Goal: Task Accomplishment & Management: Manage account settings

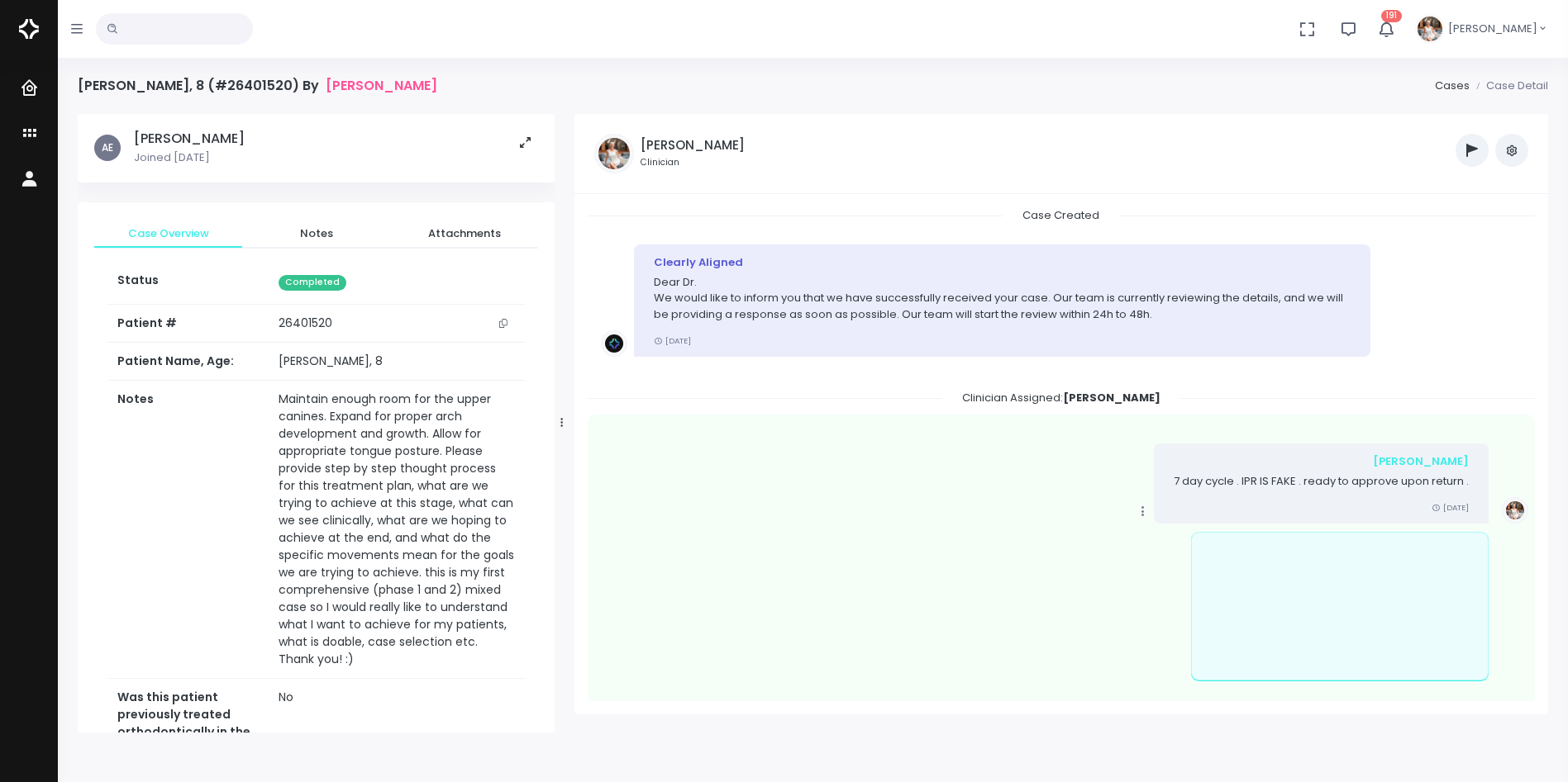
scroll to position [809, 0]
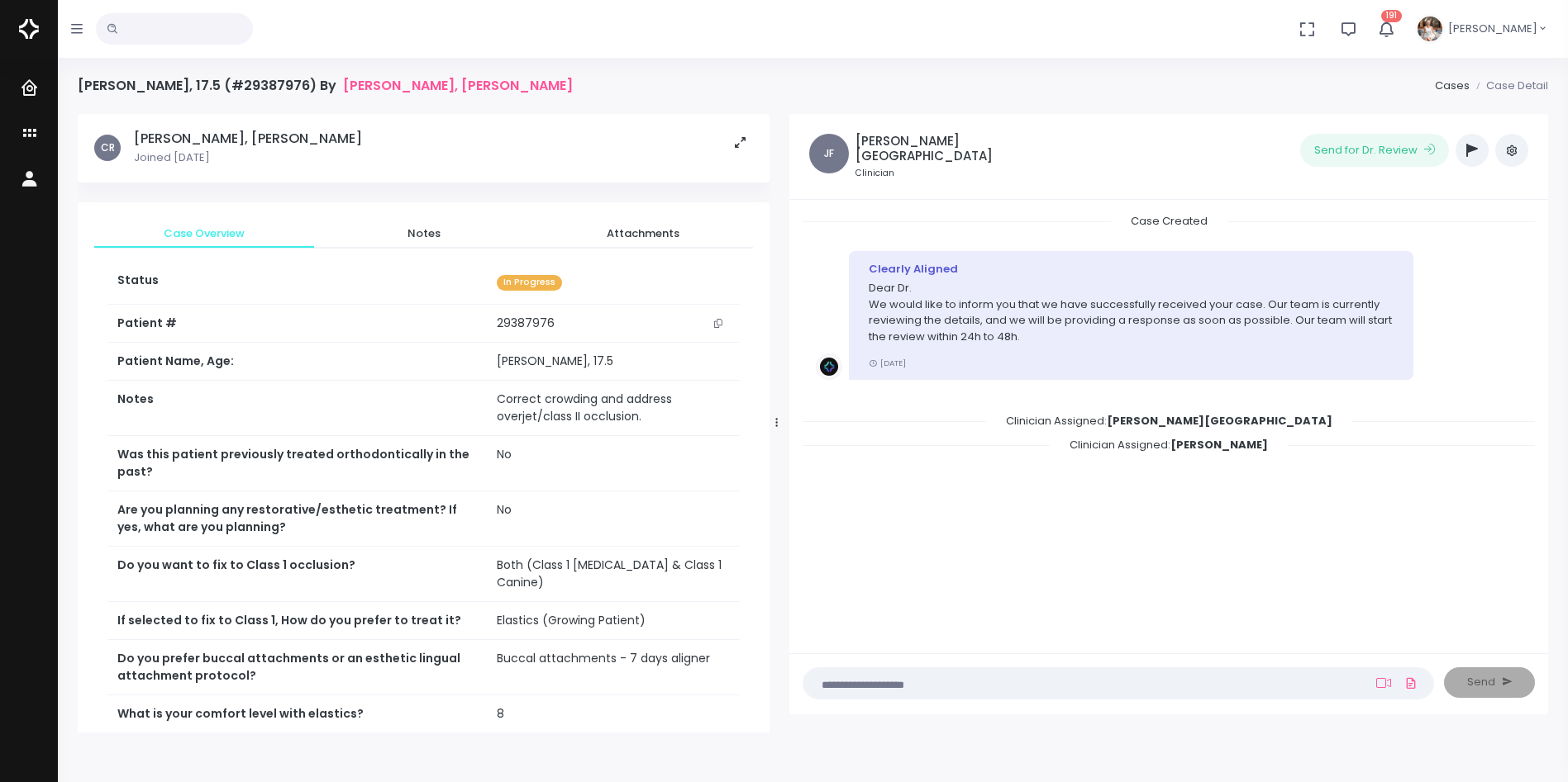
scroll to position [324, 0]
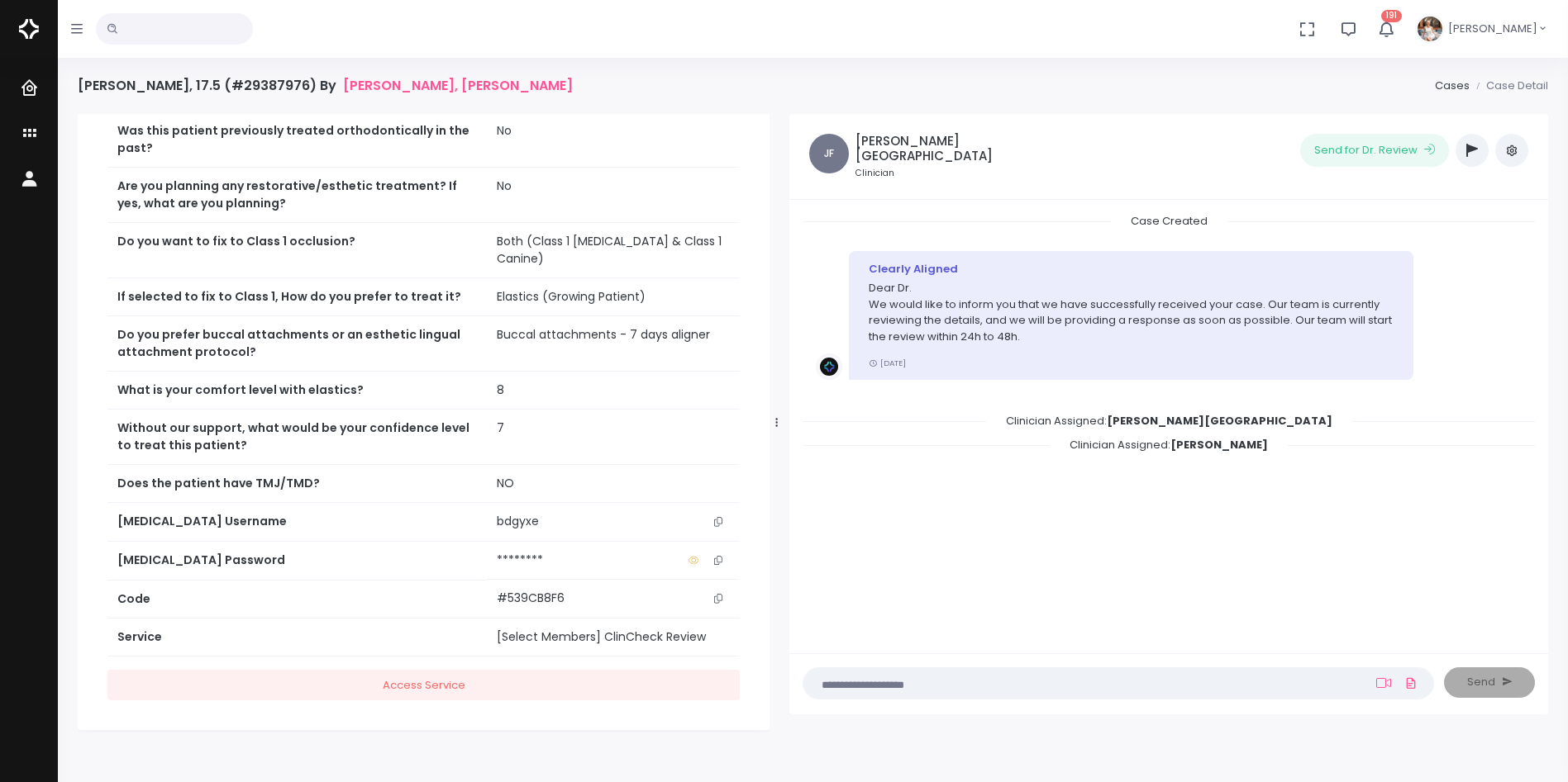
click at [1471, 155] on icon "button" at bounding box center [1472, 150] width 12 height 13
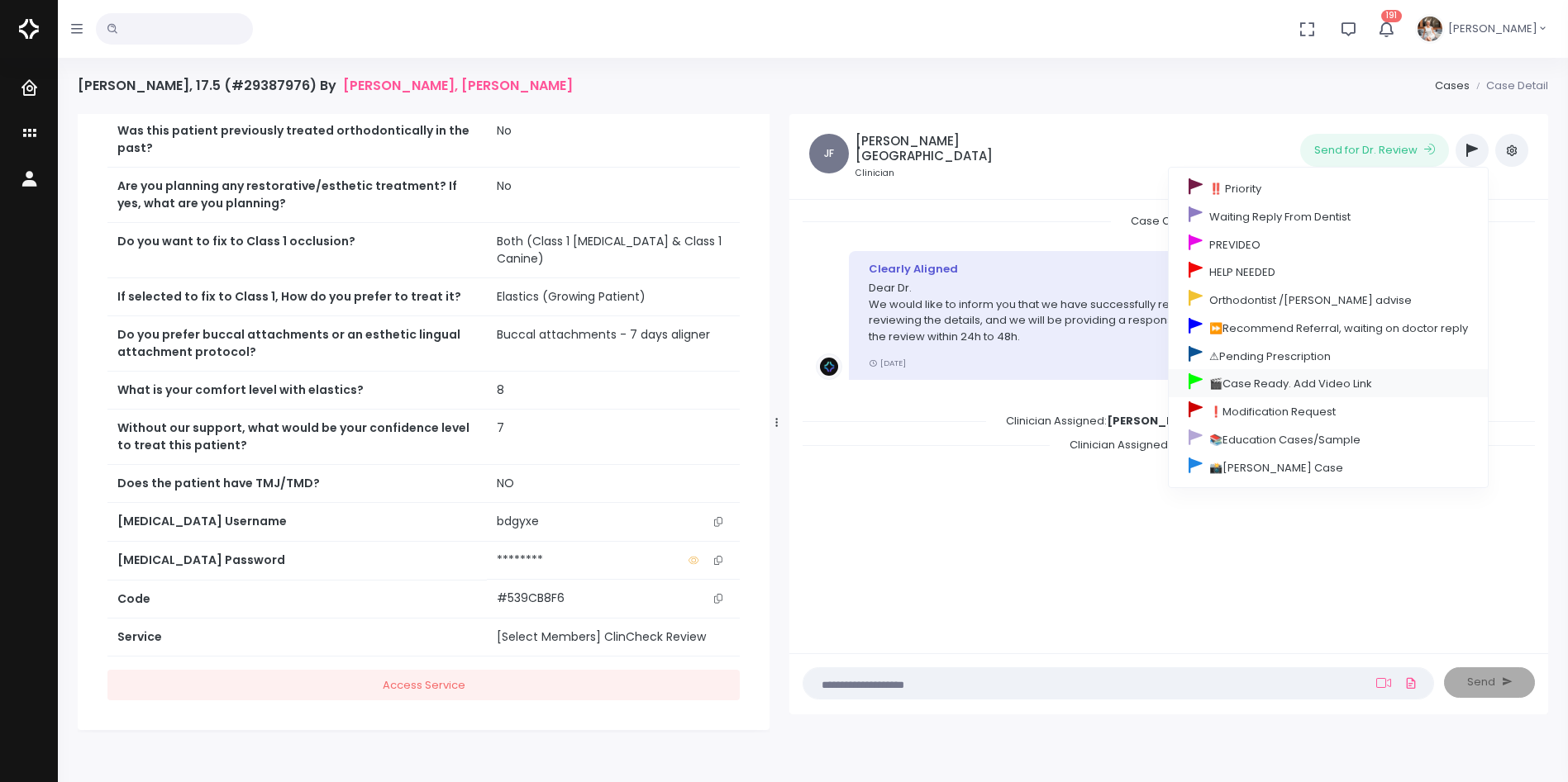
click at [1237, 387] on link "🎬Case Ready. Add Video Link" at bounding box center [1327, 383] width 319 height 28
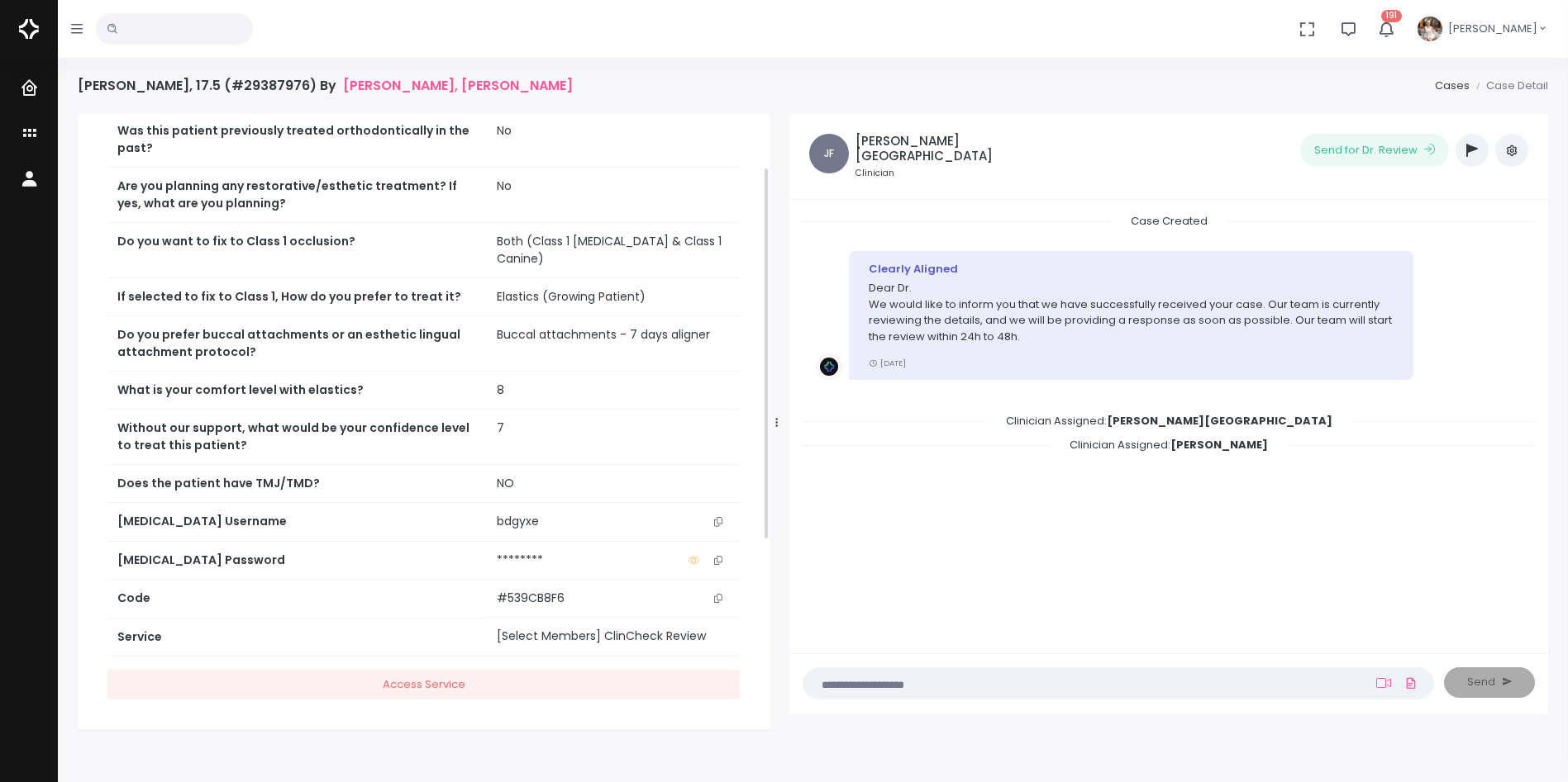
scroll to position [0, 0]
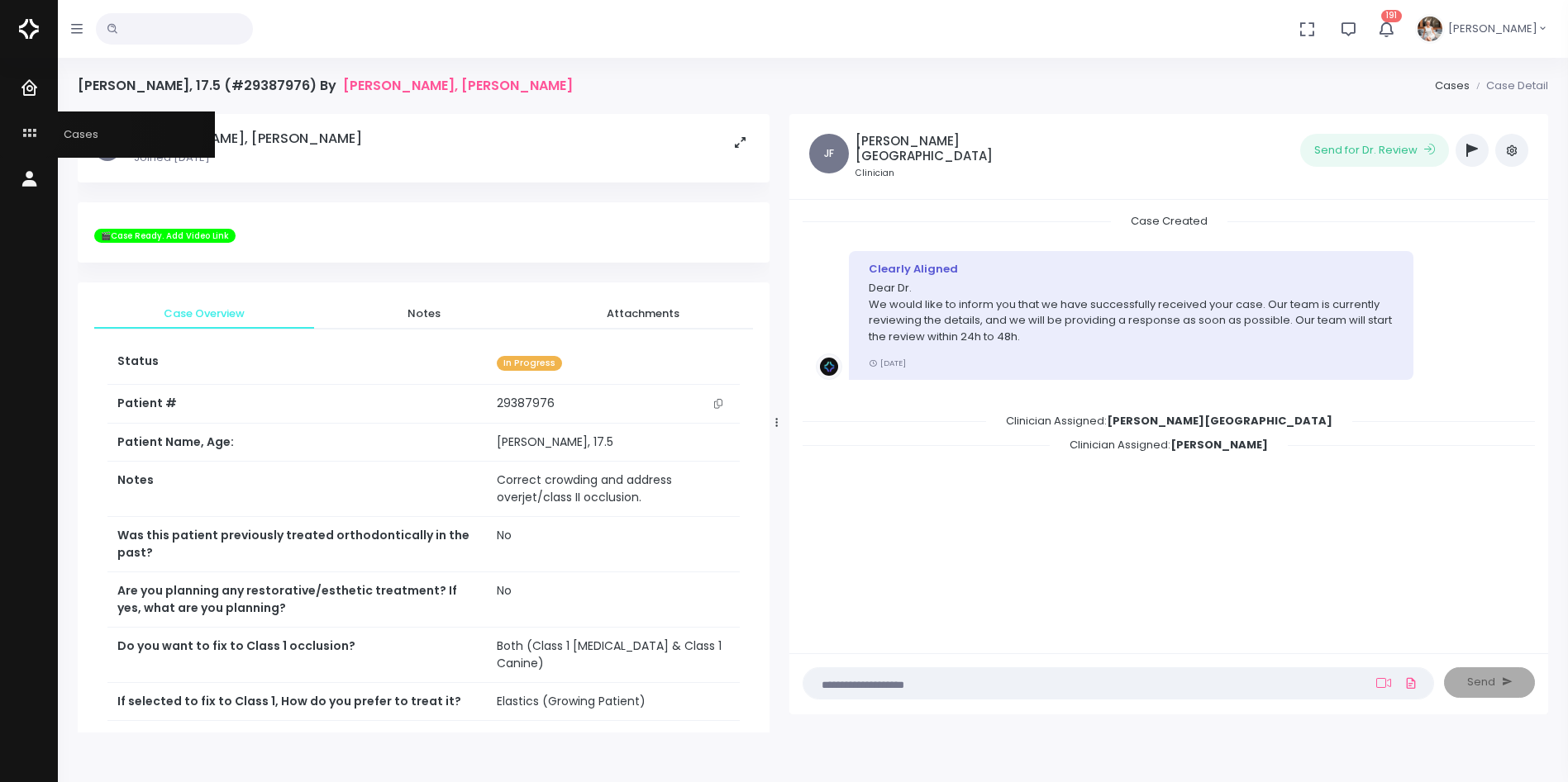
click at [25, 130] on icon "scrollable content" at bounding box center [31, 134] width 23 height 21
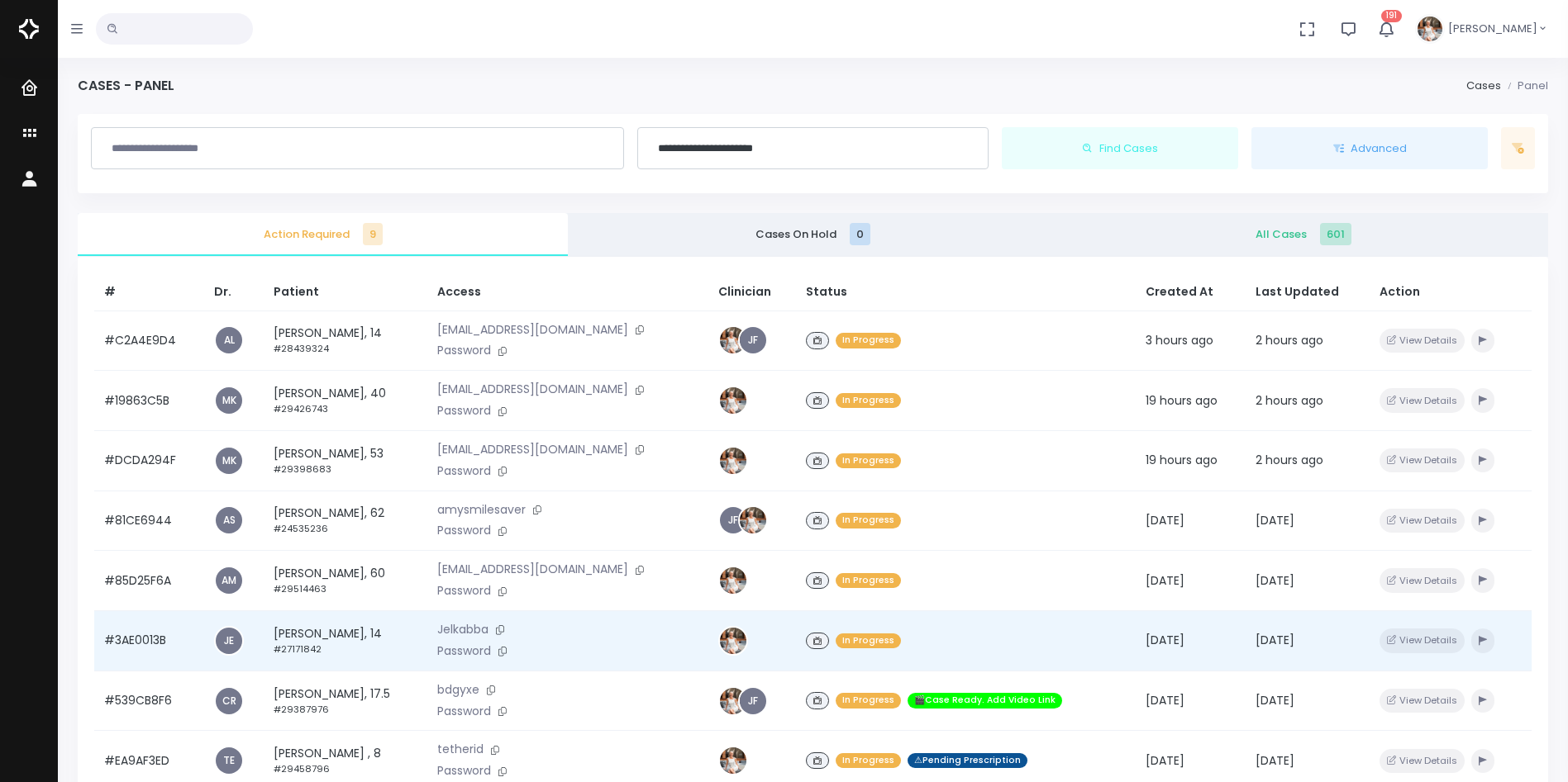
scroll to position [395, 0]
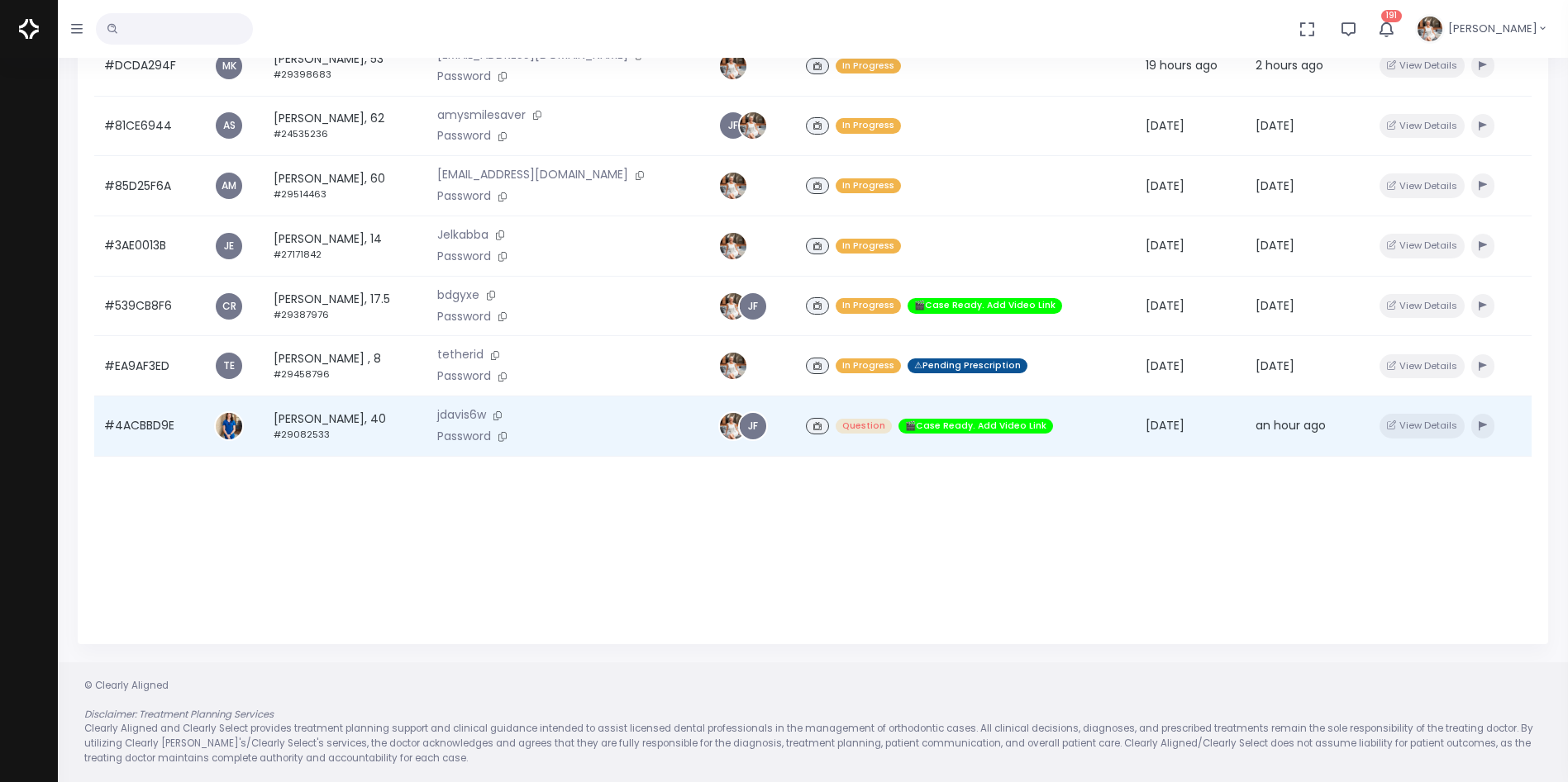
click at [165, 423] on td "#4ACBBD9E" at bounding box center [149, 427] width 110 height 60
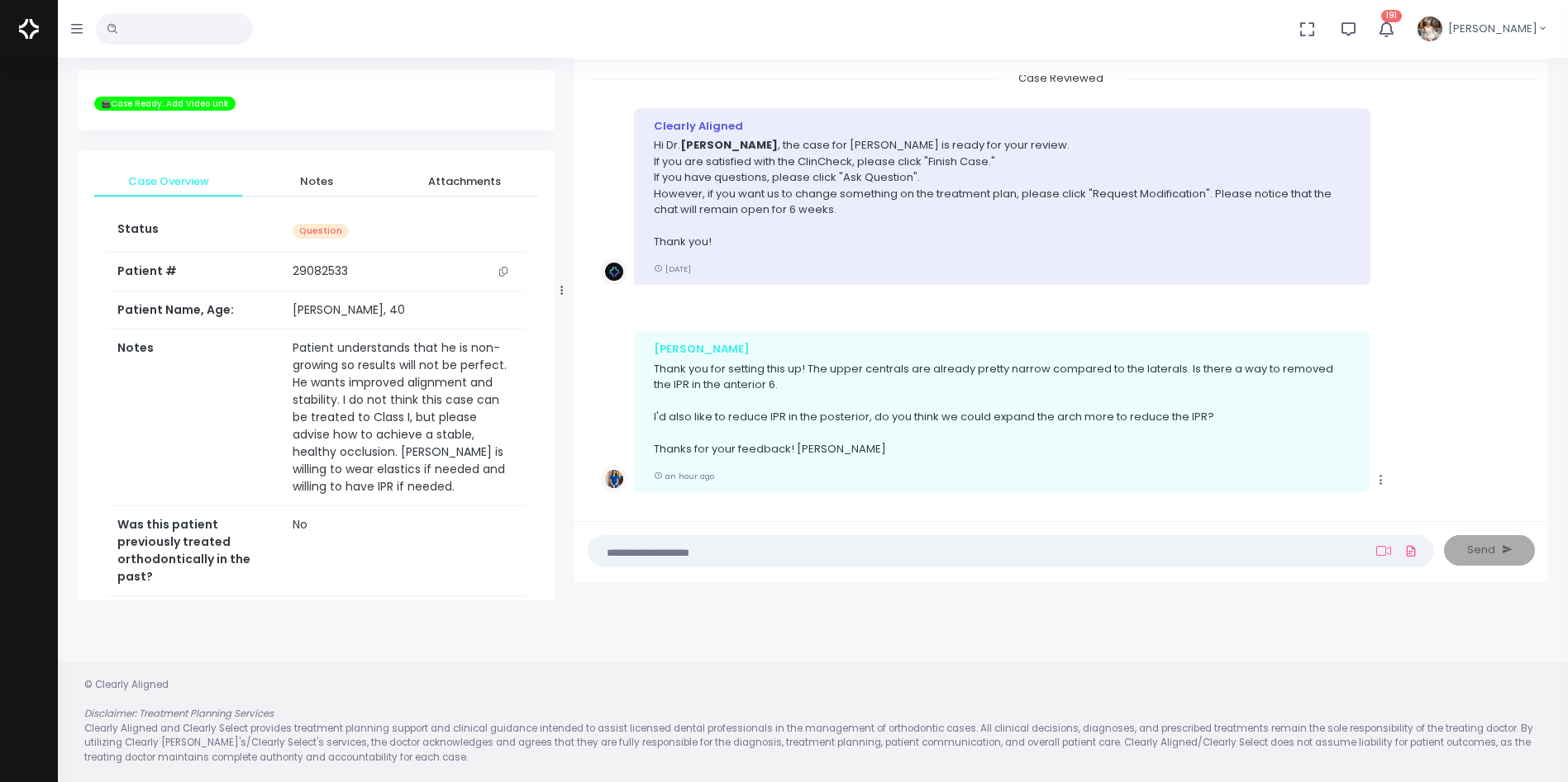
scroll to position [507, 0]
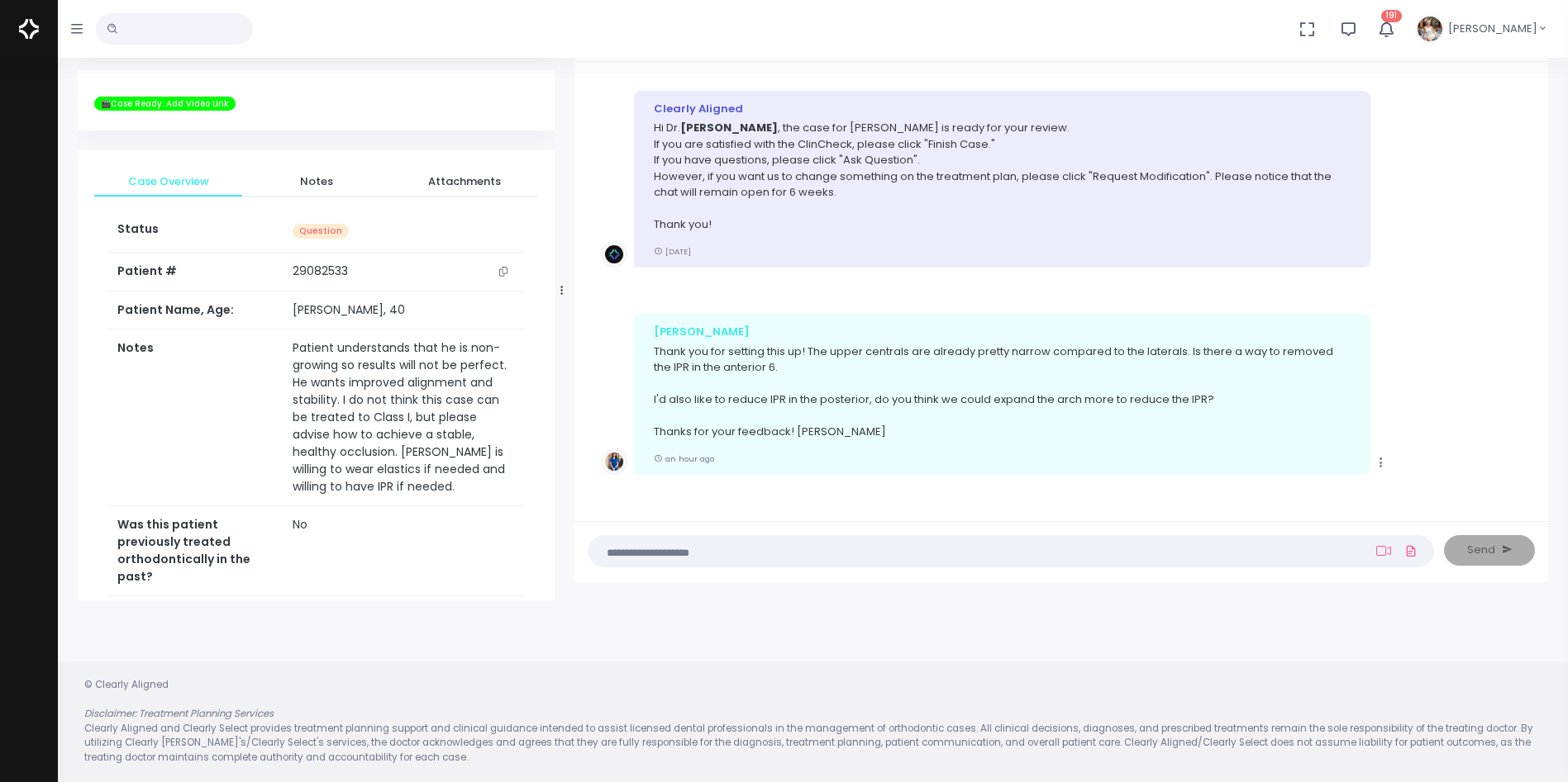
click at [829, 559] on textarea at bounding box center [978, 552] width 760 height 18
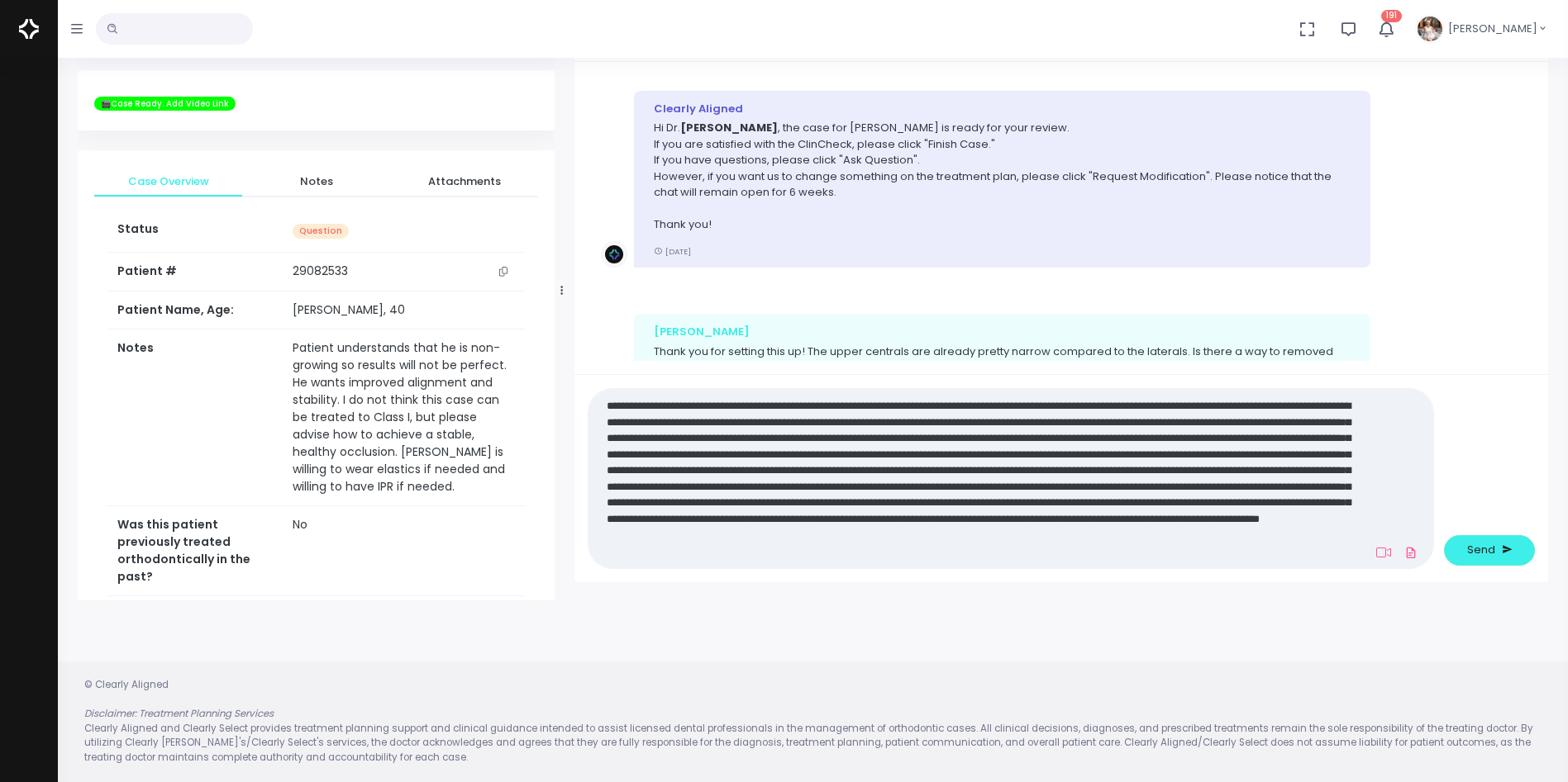
scroll to position [0, 0]
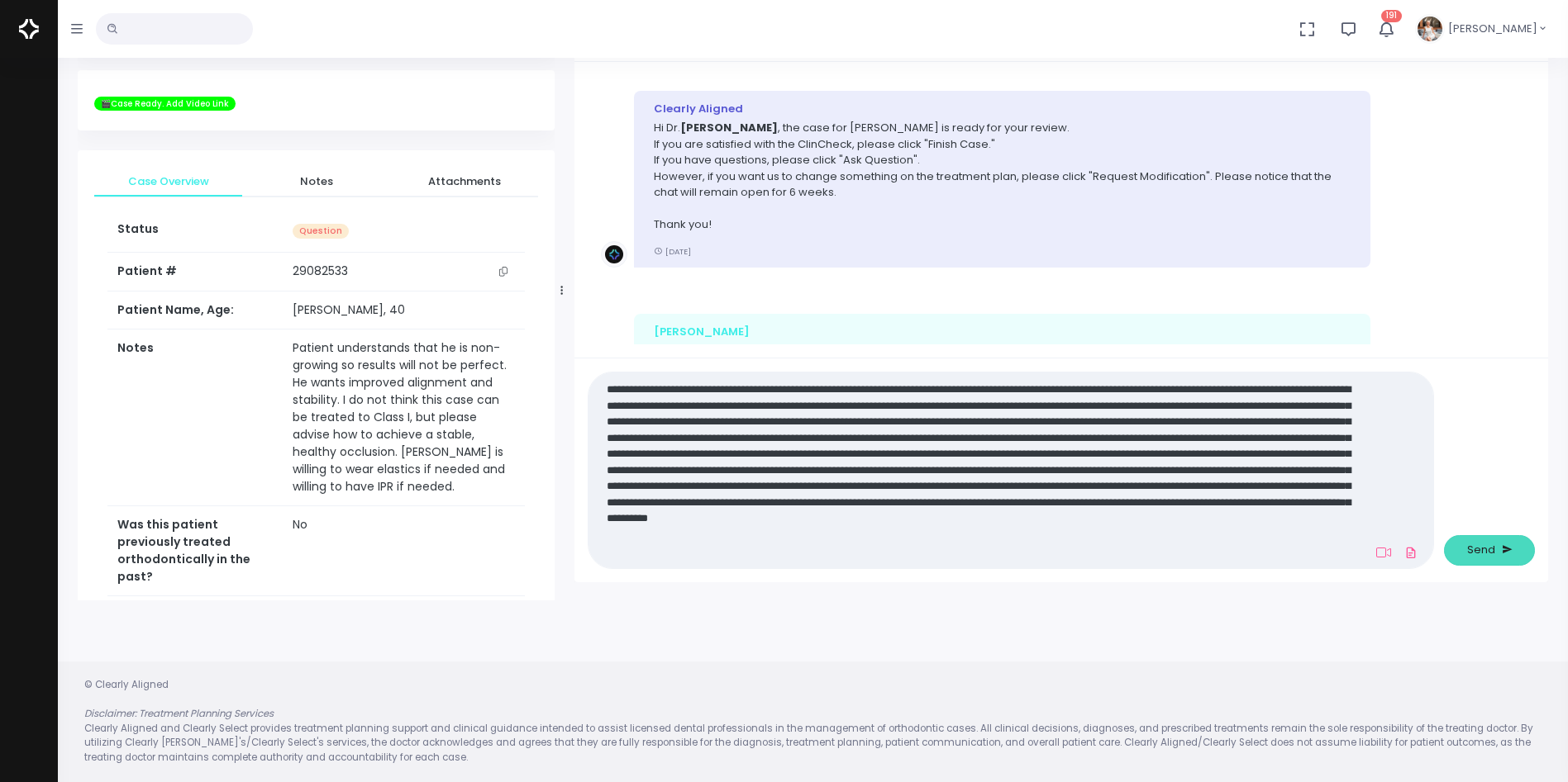
type textarea "**********"
click at [1487, 548] on span "Send" at bounding box center [1480, 551] width 28 height 16
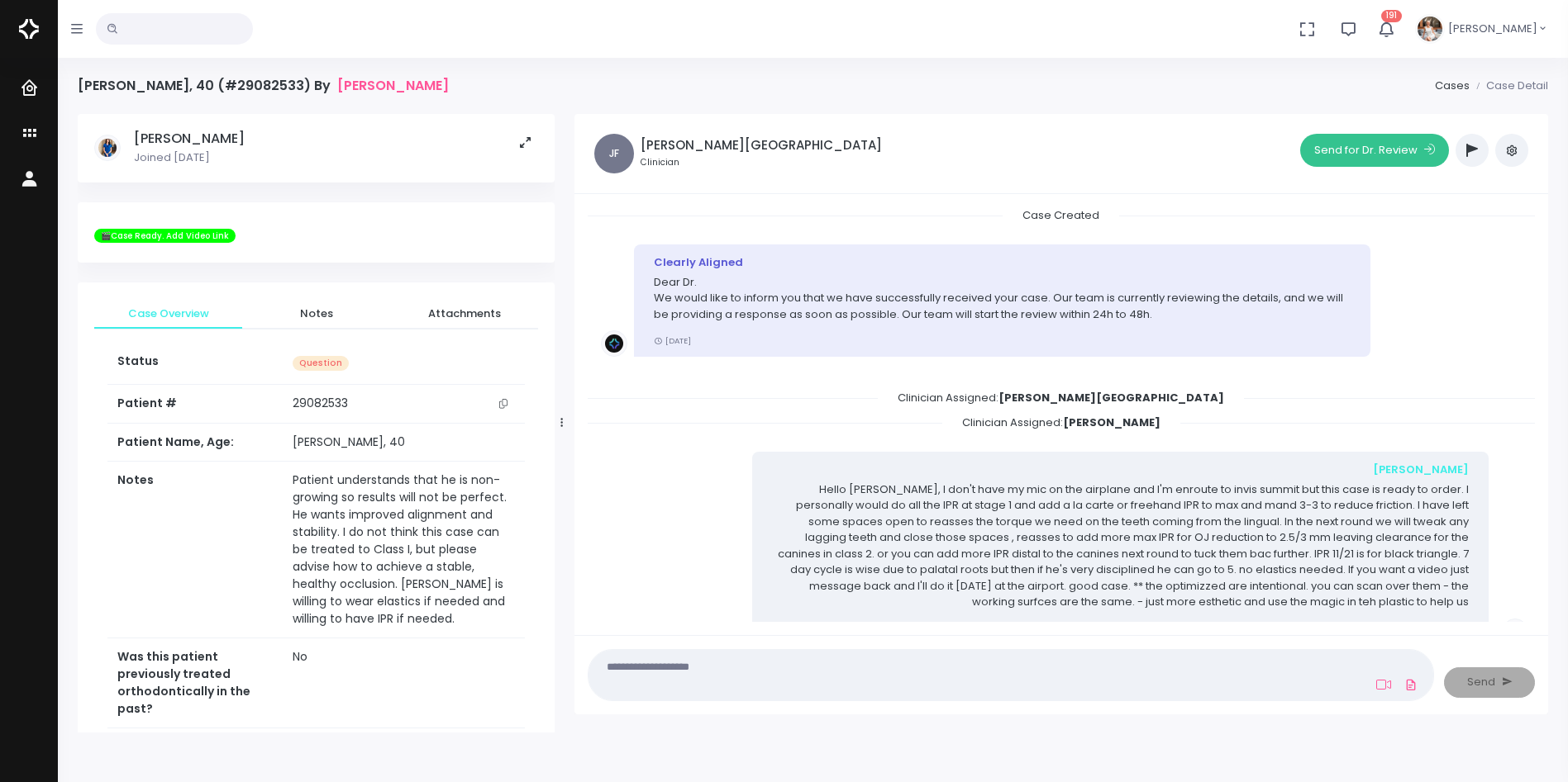
click at [1358, 150] on button "Send for Dr. Review" at bounding box center [1374, 150] width 149 height 33
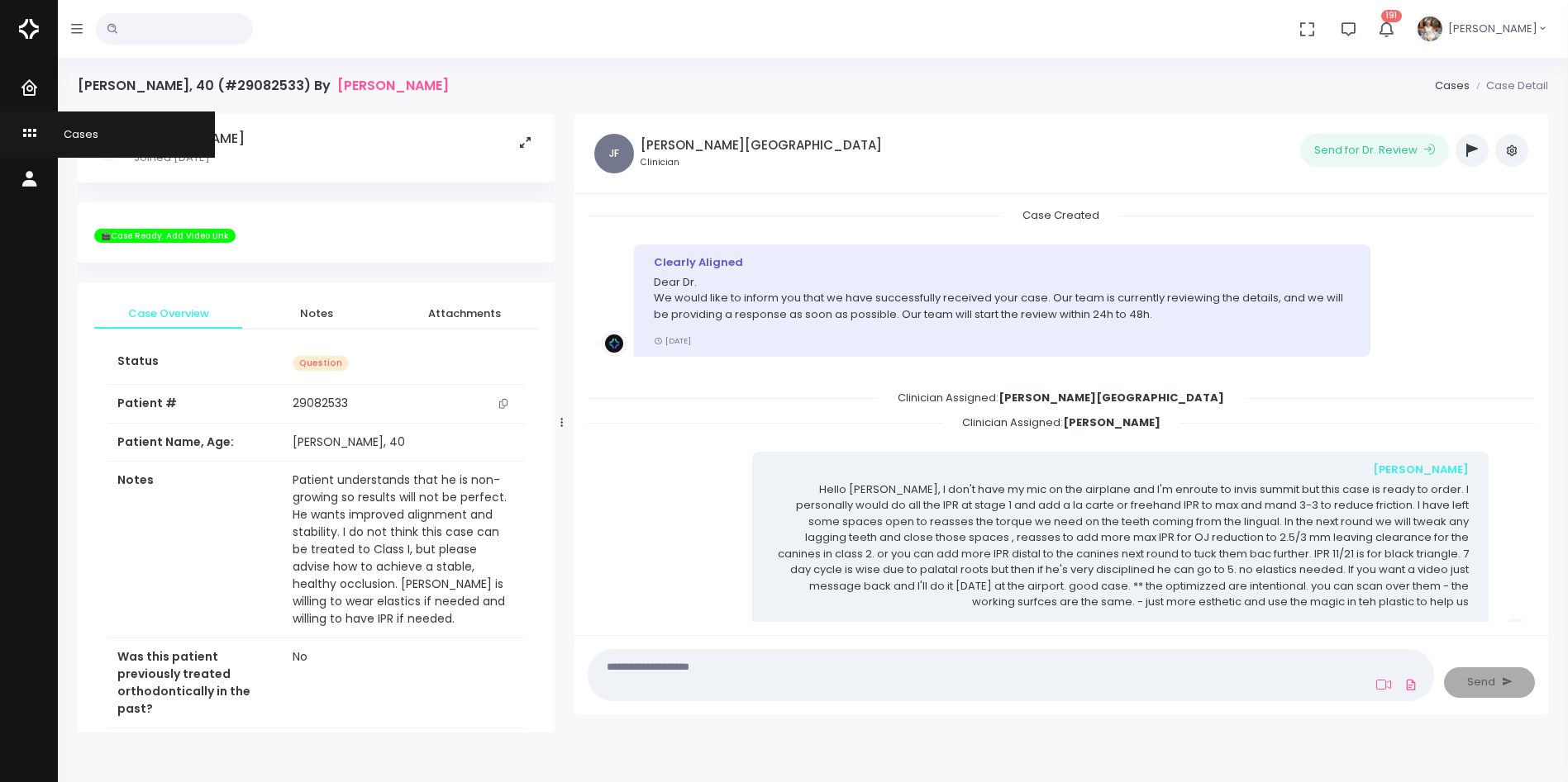
click at [27, 125] on icon "scrollable content" at bounding box center [31, 134] width 23 height 21
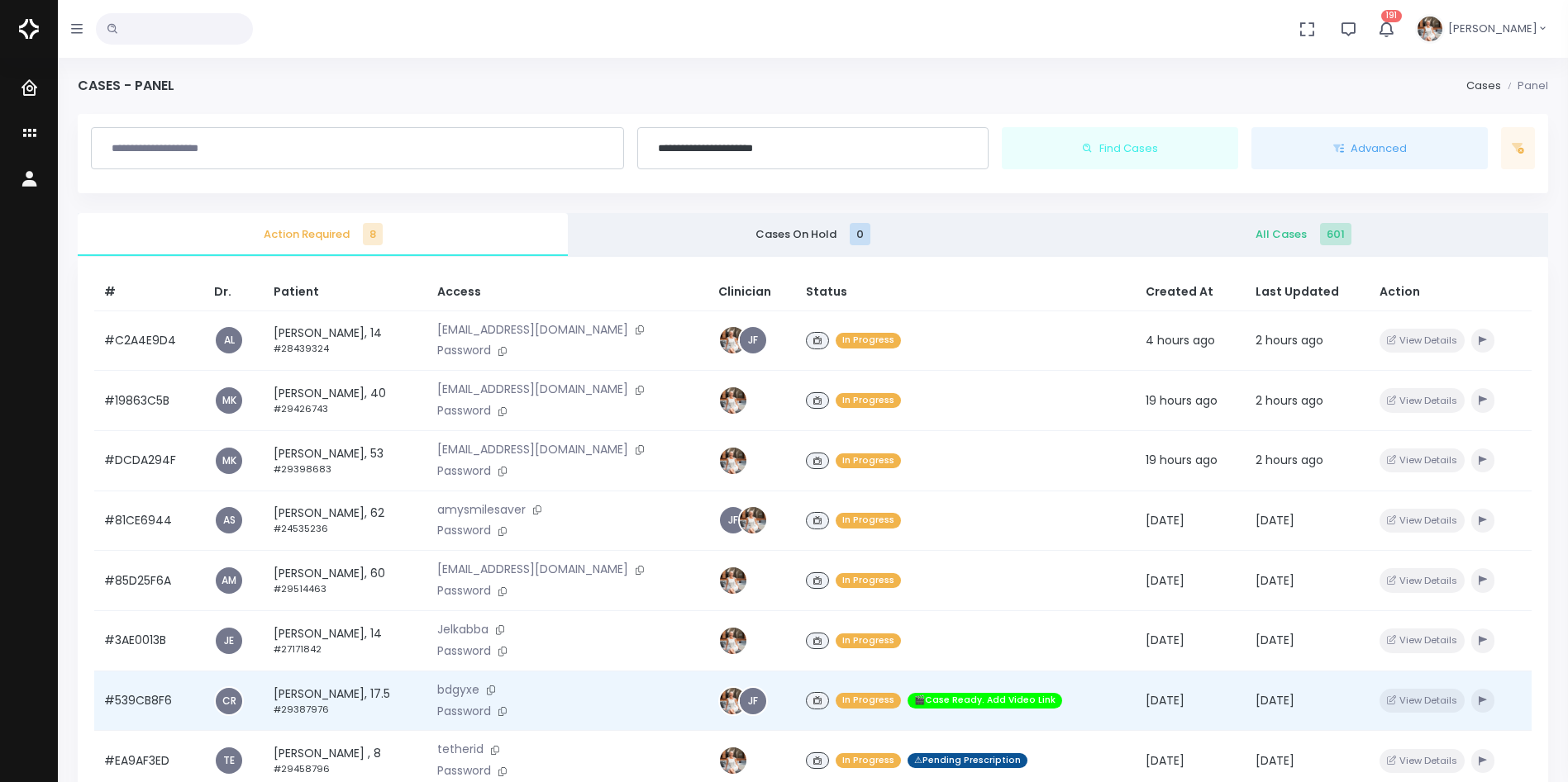
scroll to position [395, 0]
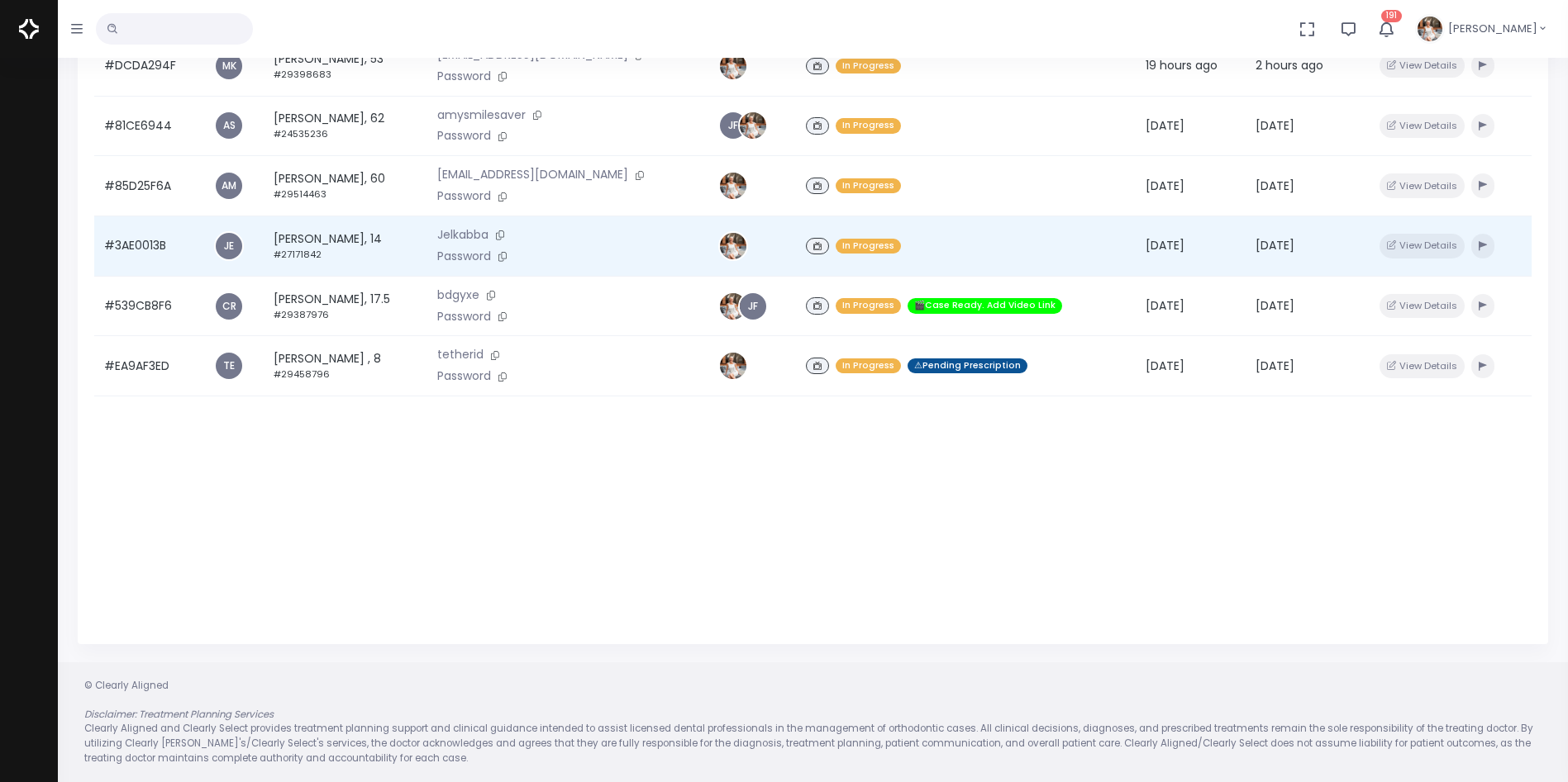
click at [123, 245] on td "#3AE0013B" at bounding box center [149, 247] width 110 height 60
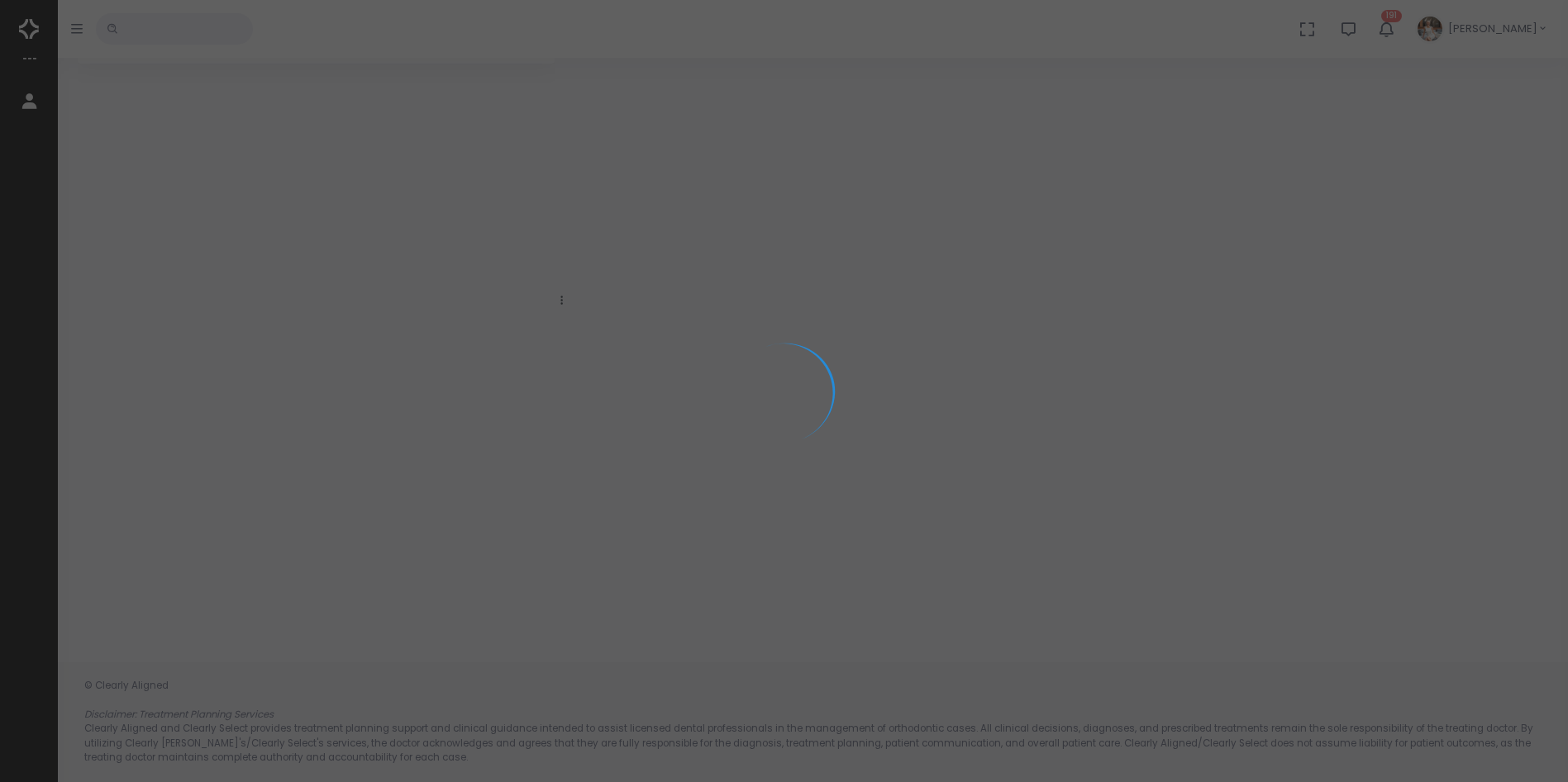
scroll to position [133, 0]
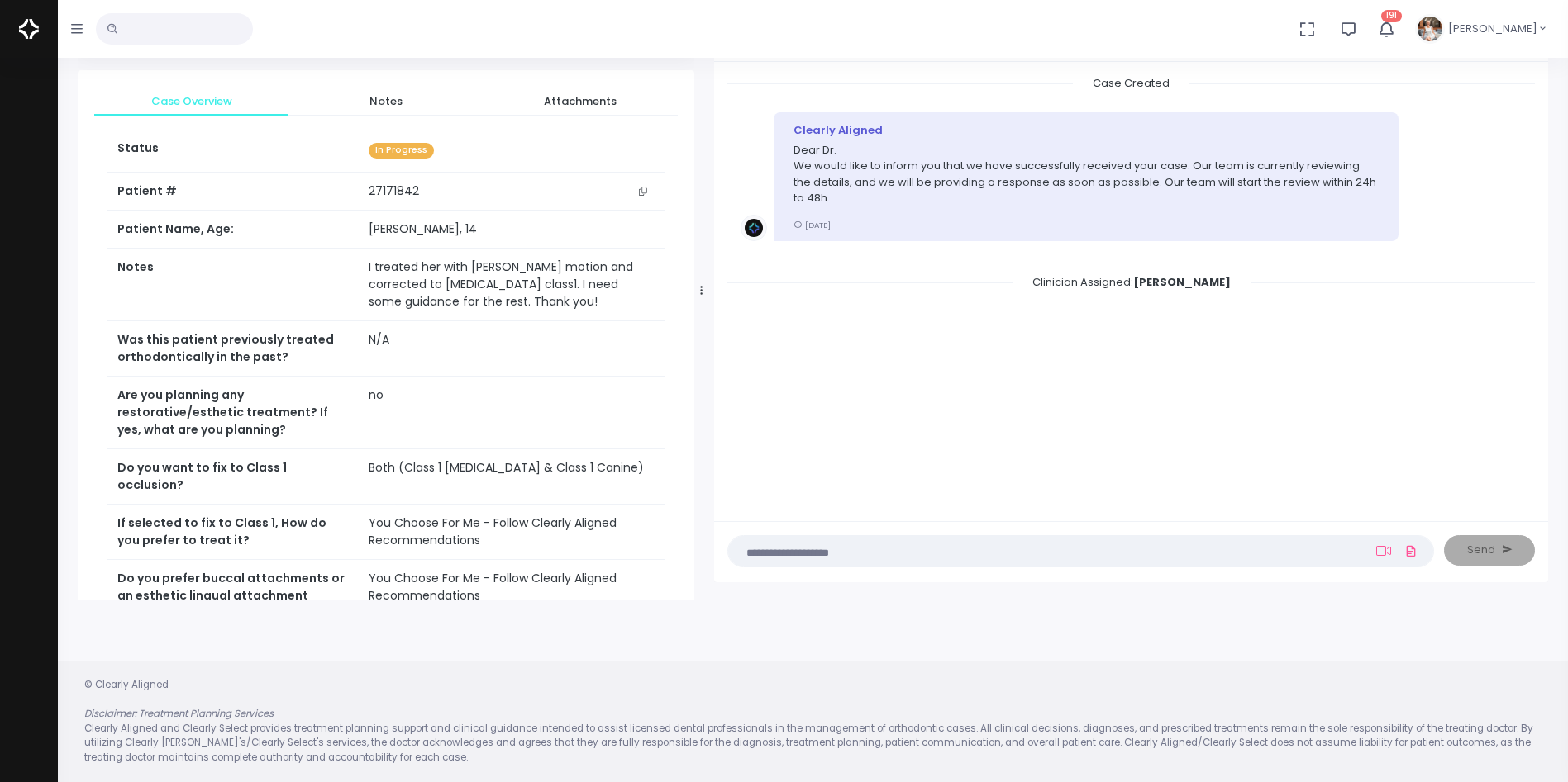
drag, startPoint x: 562, startPoint y: 290, endPoint x: 702, endPoint y: 300, distance: 140.4
click at [702, 300] on div at bounding box center [701, 290] width 8 height 606
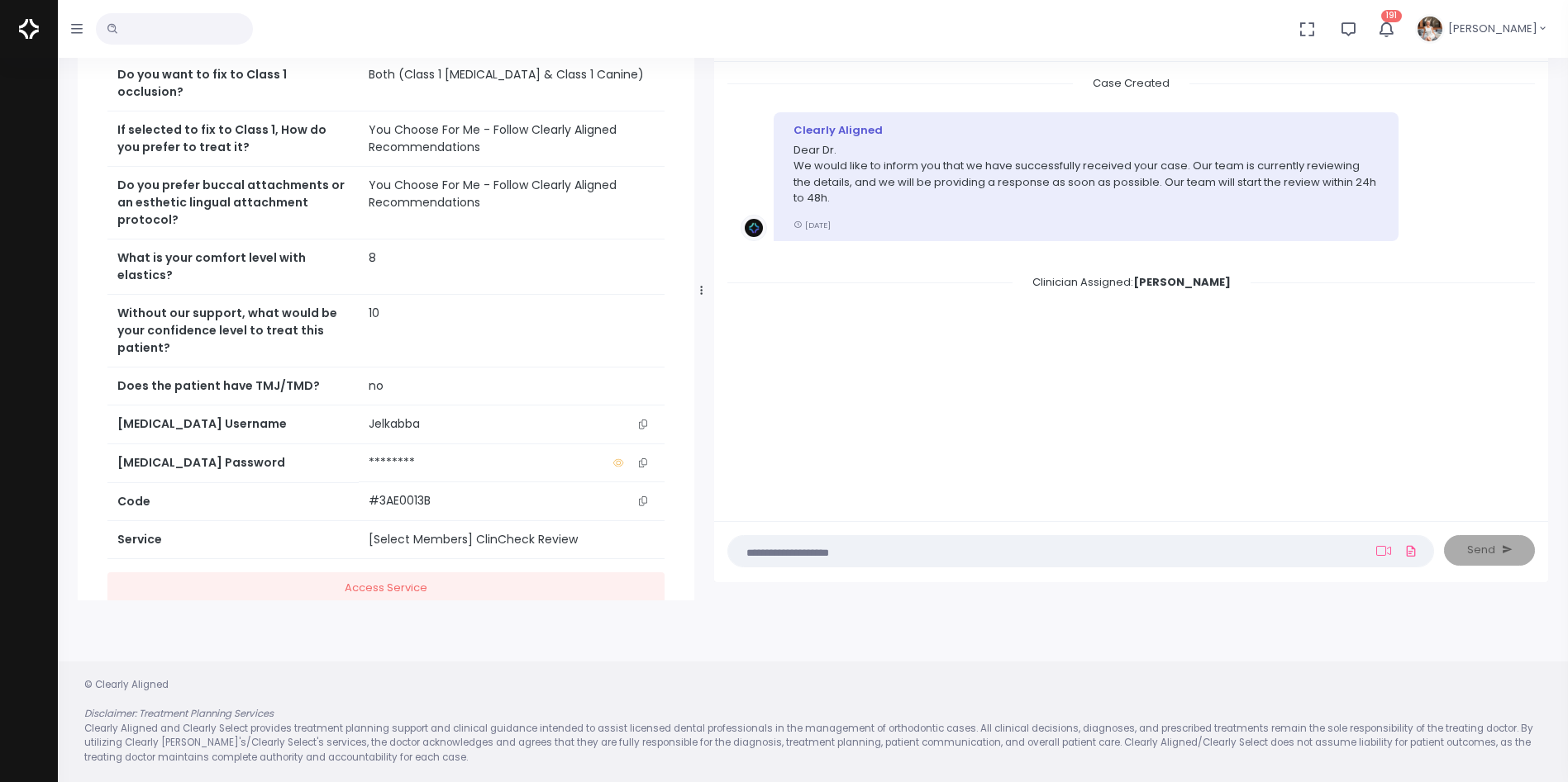
click at [641, 420] on icon "scrollable content" at bounding box center [642, 424] width 8 height 9
click at [645, 420] on icon "scrollable content" at bounding box center [642, 424] width 8 height 9
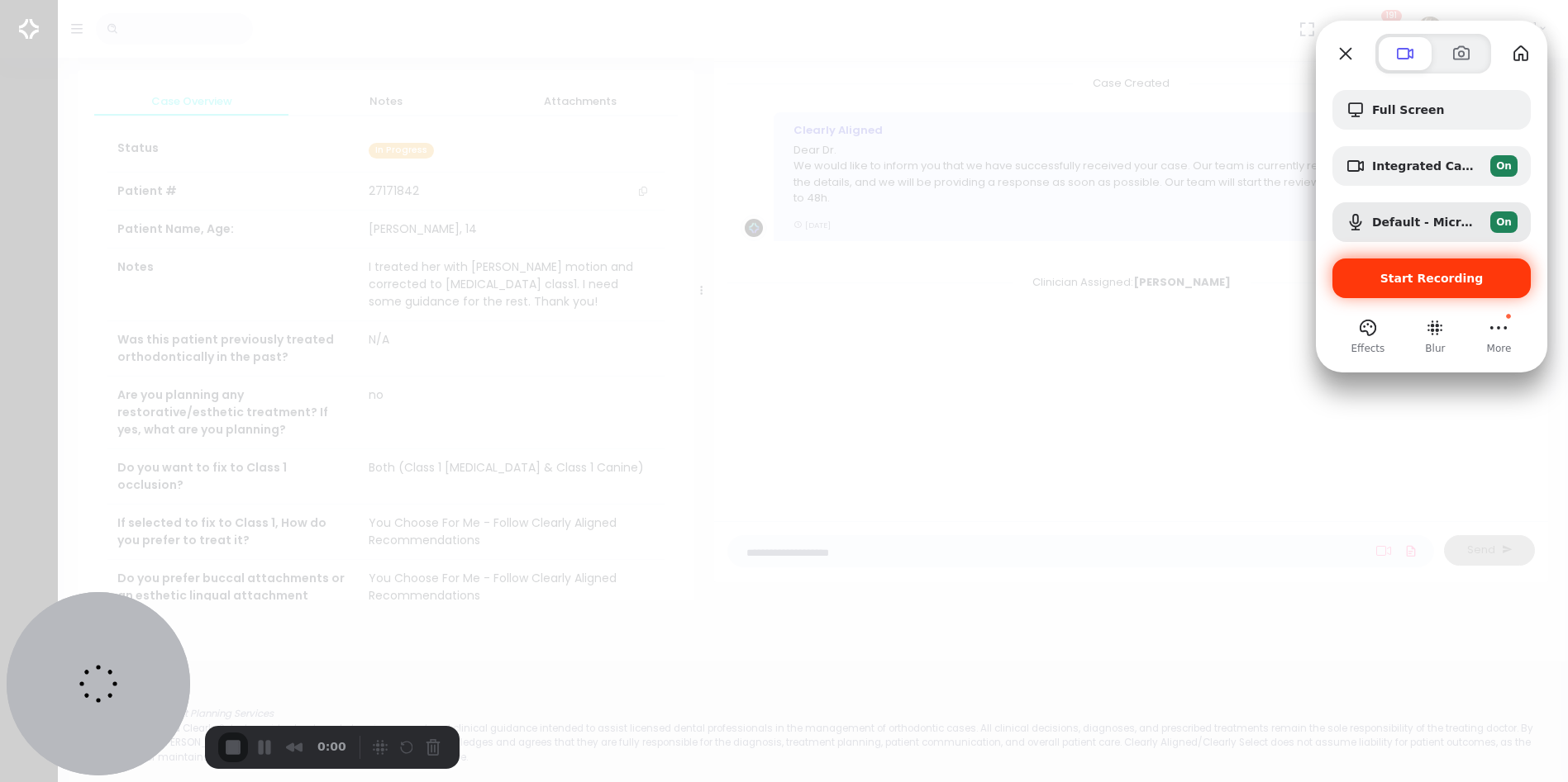
click at [1398, 261] on div "Start Recording" at bounding box center [1431, 278] width 199 height 39
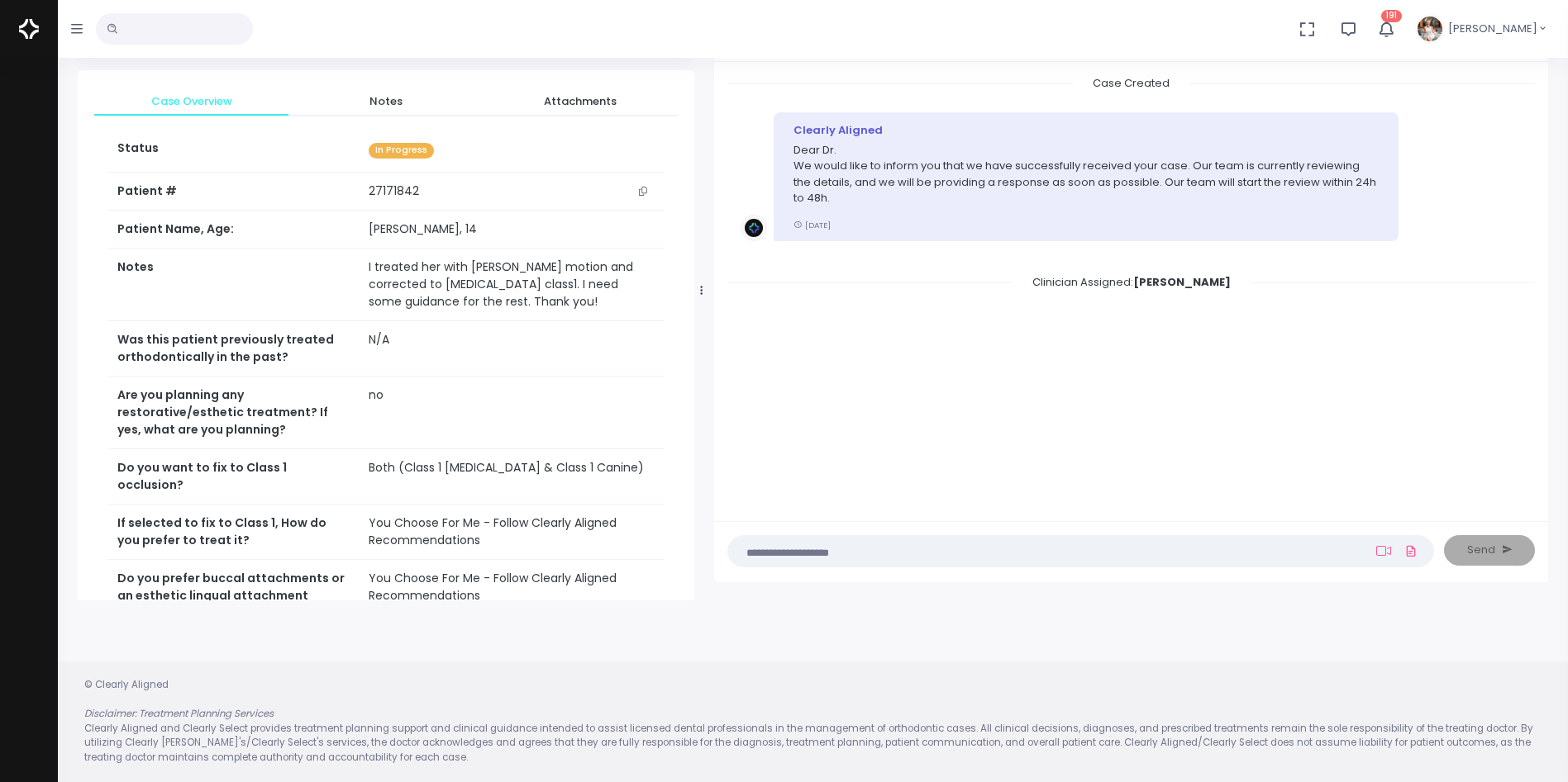
click at [993, 551] on textarea at bounding box center [1048, 552] width 620 height 18
click at [1383, 552] on icon at bounding box center [1383, 551] width 15 height 13
click at [1287, 476] on input "text" at bounding box center [1270, 465] width 221 height 30
paste input "**********"
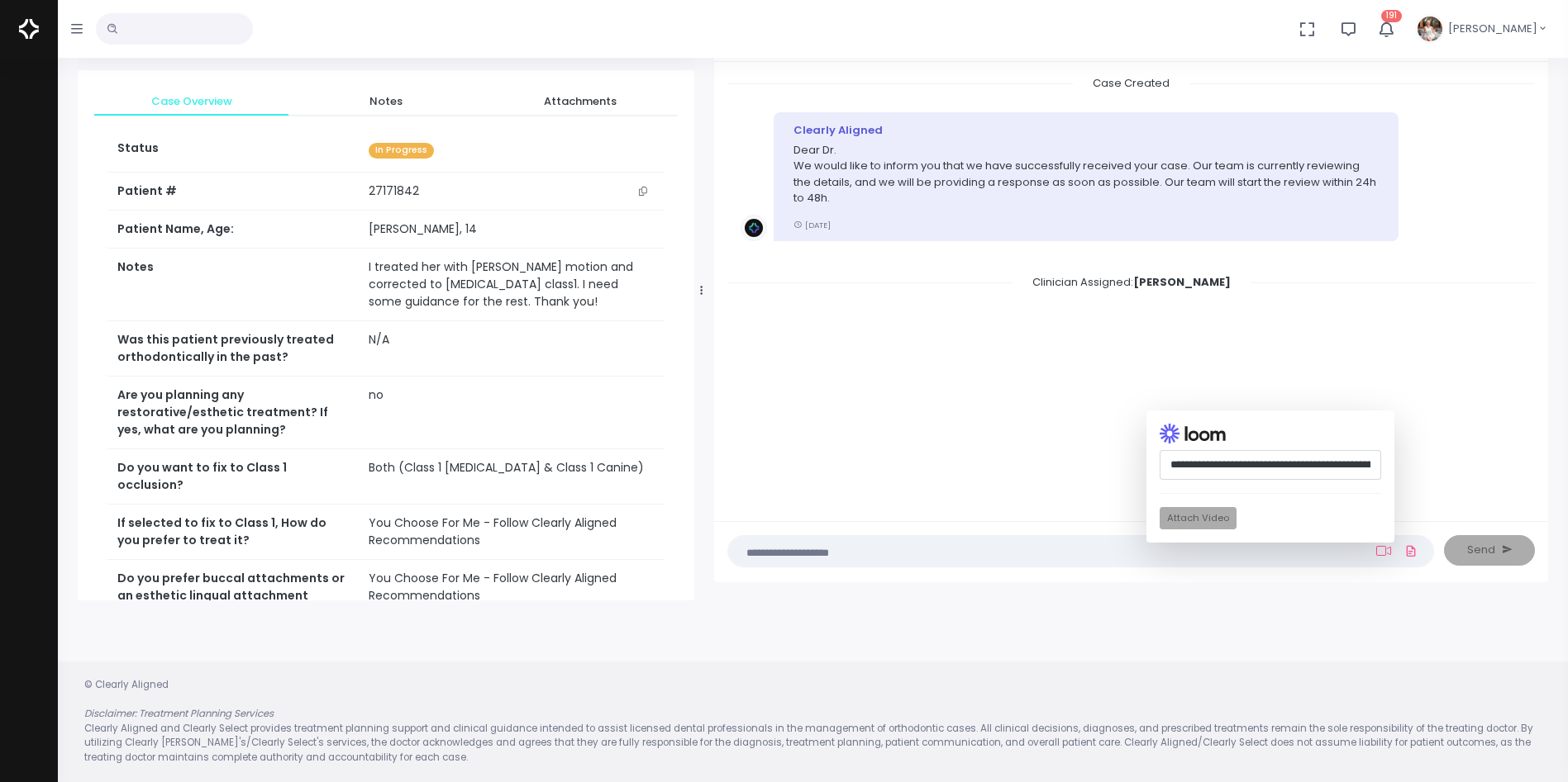
scroll to position [0, 167]
type input "**********"
click at [1221, 521] on button "Attach Video" at bounding box center [1197, 519] width 77 height 22
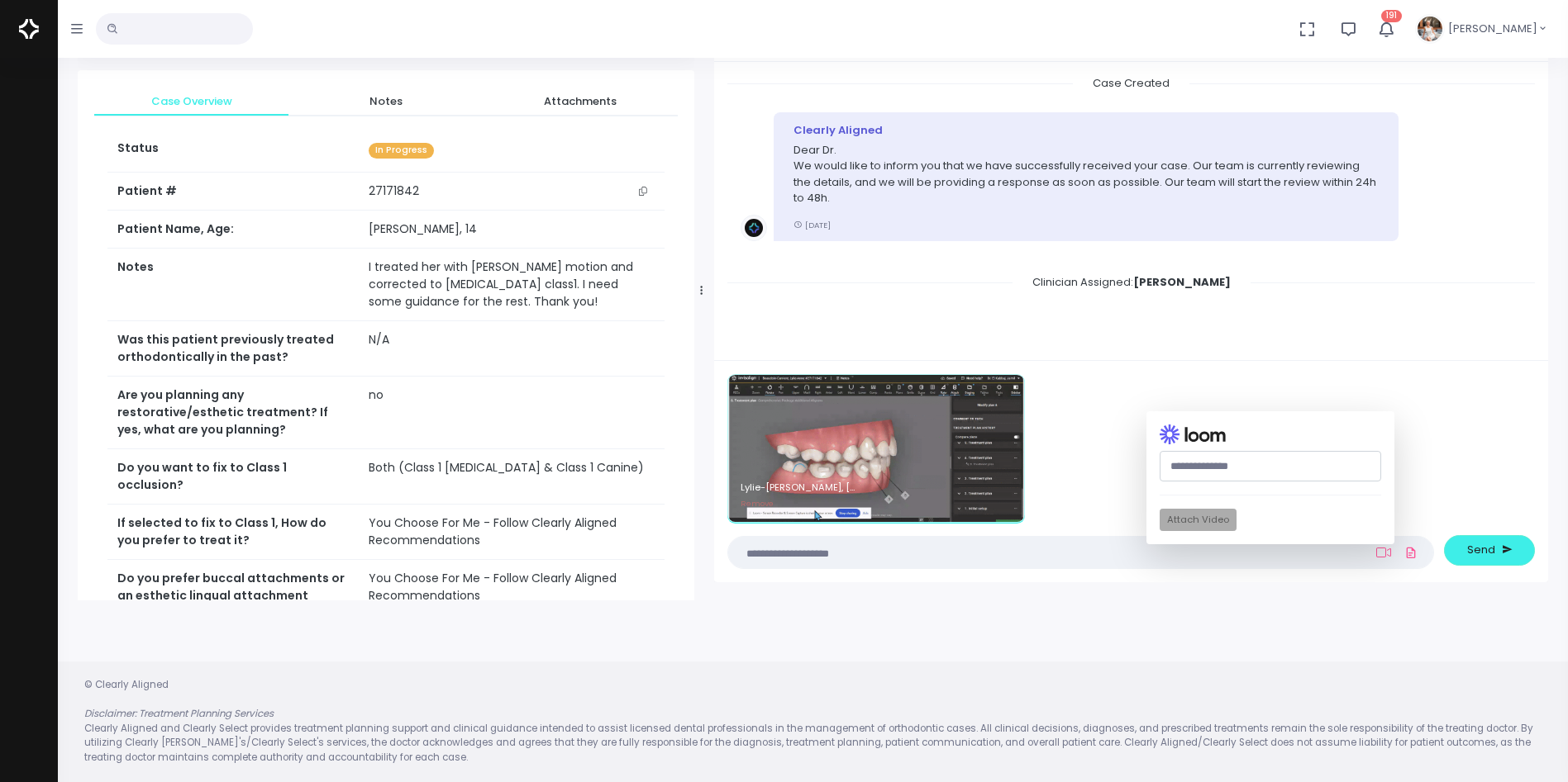
click at [1008, 551] on textarea at bounding box center [1048, 552] width 620 height 18
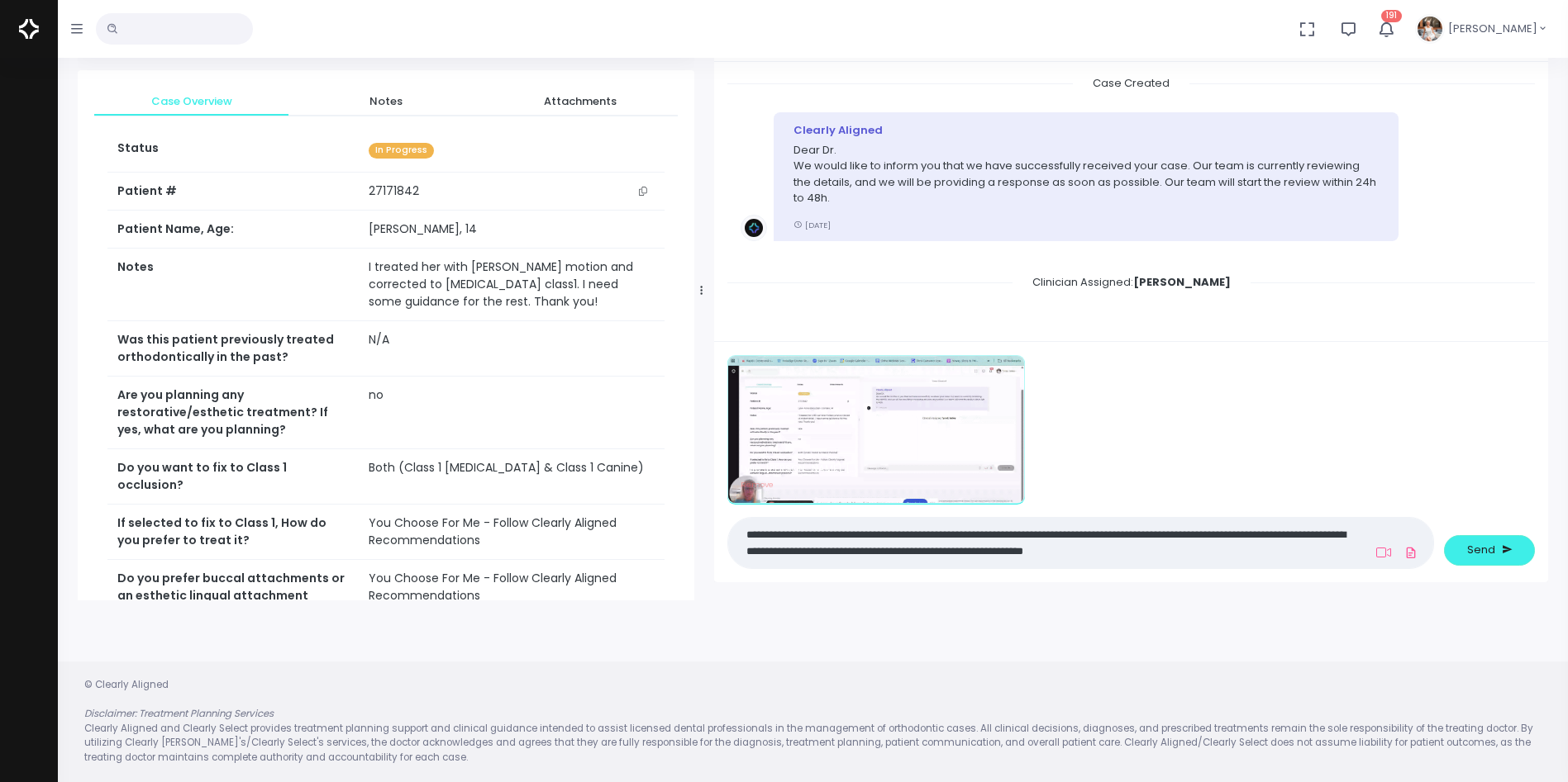
click at [843, 539] on textarea "**********" at bounding box center [1048, 543] width 620 height 37
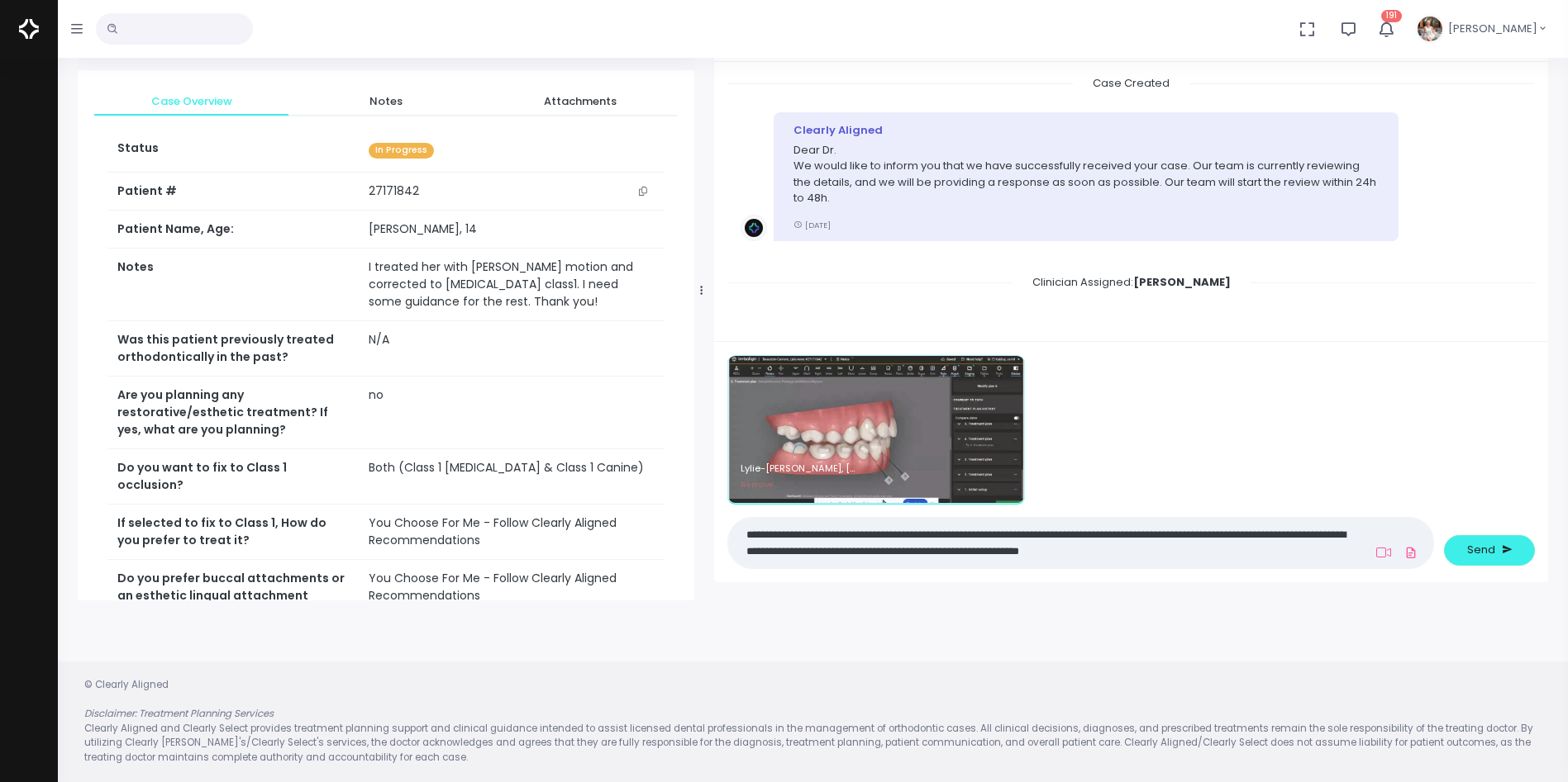
click at [844, 536] on textarea "**********" at bounding box center [1048, 543] width 620 height 37
click at [1273, 552] on textarea "**********" at bounding box center [1048, 543] width 620 height 37
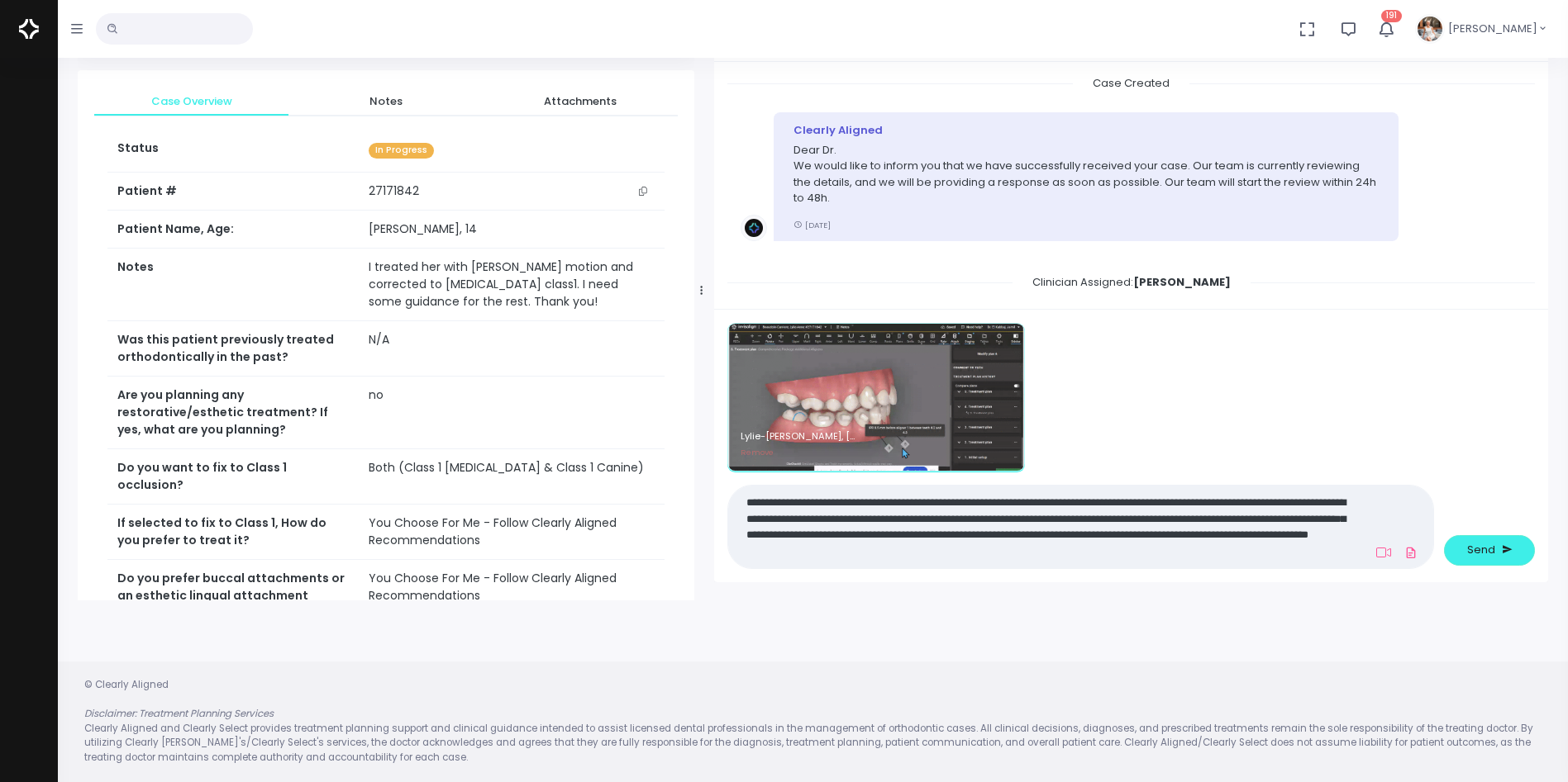
drag, startPoint x: 811, startPoint y: 562, endPoint x: 1176, endPoint y: 564, distance: 365.0
click at [1176, 564] on nick-textarea "**********" at bounding box center [1080, 526] width 706 height 83
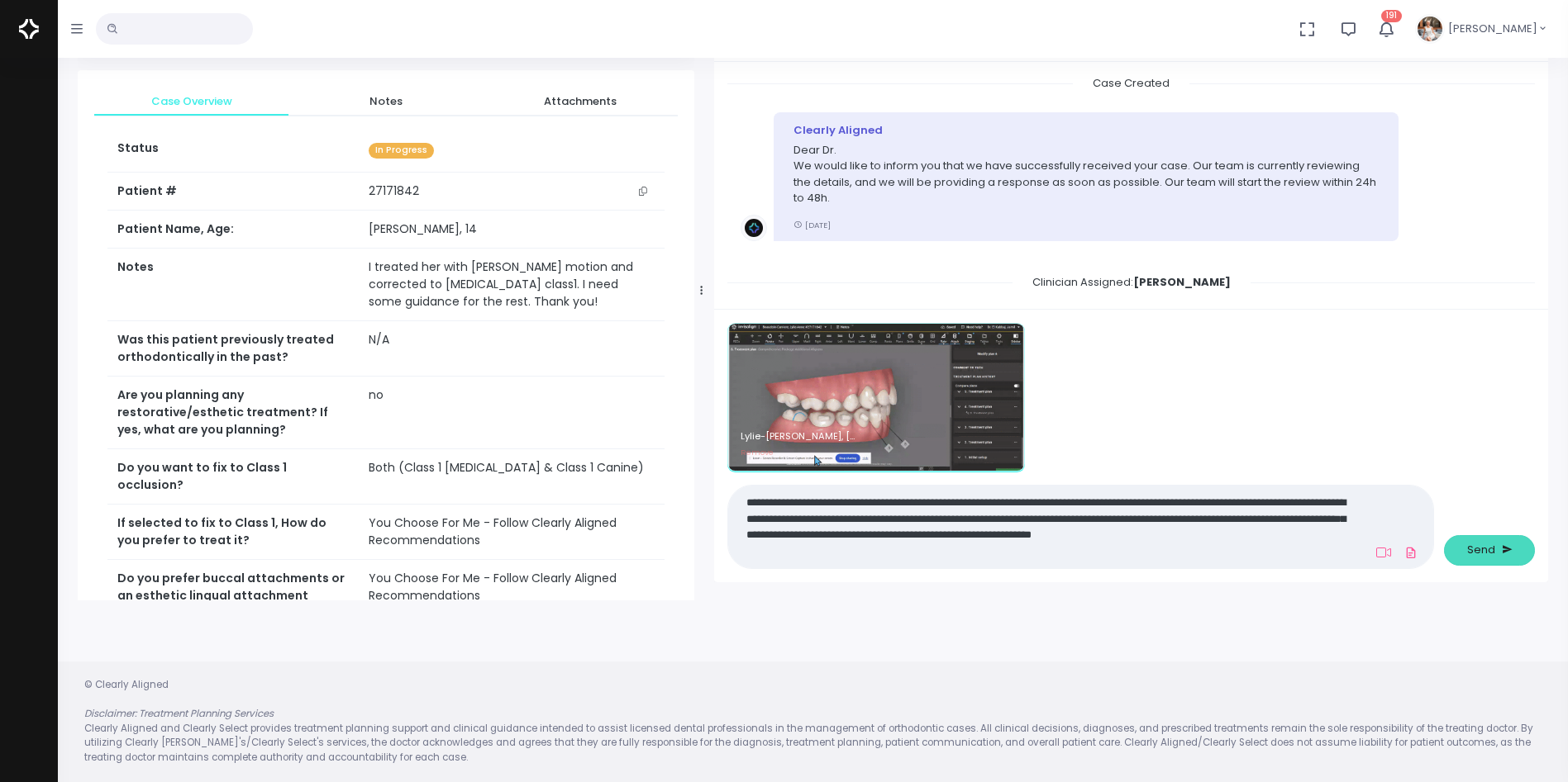
type textarea "**********"
click at [1475, 542] on span "Send" at bounding box center [1480, 551] width 28 height 16
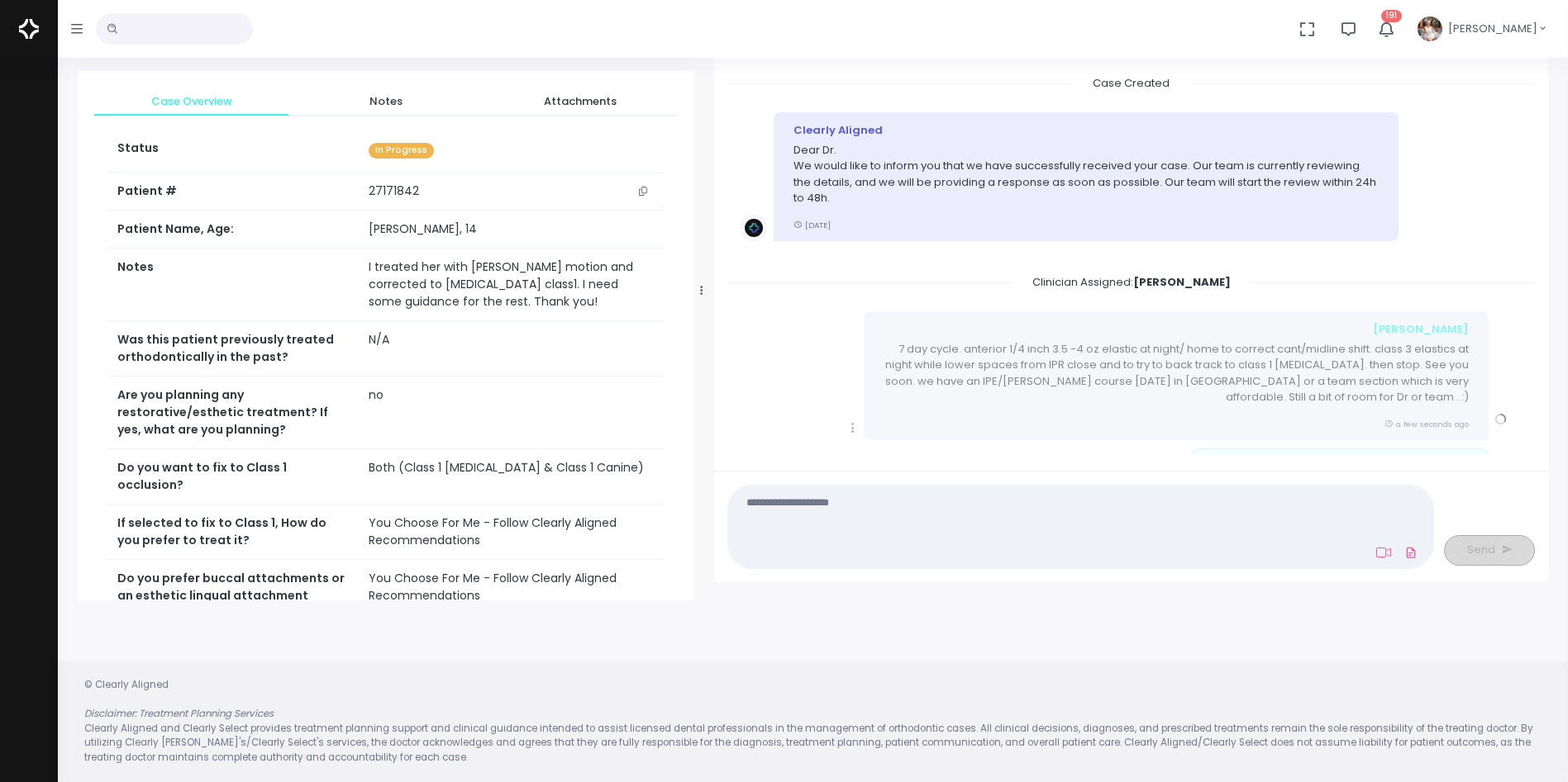
scroll to position [148, 0]
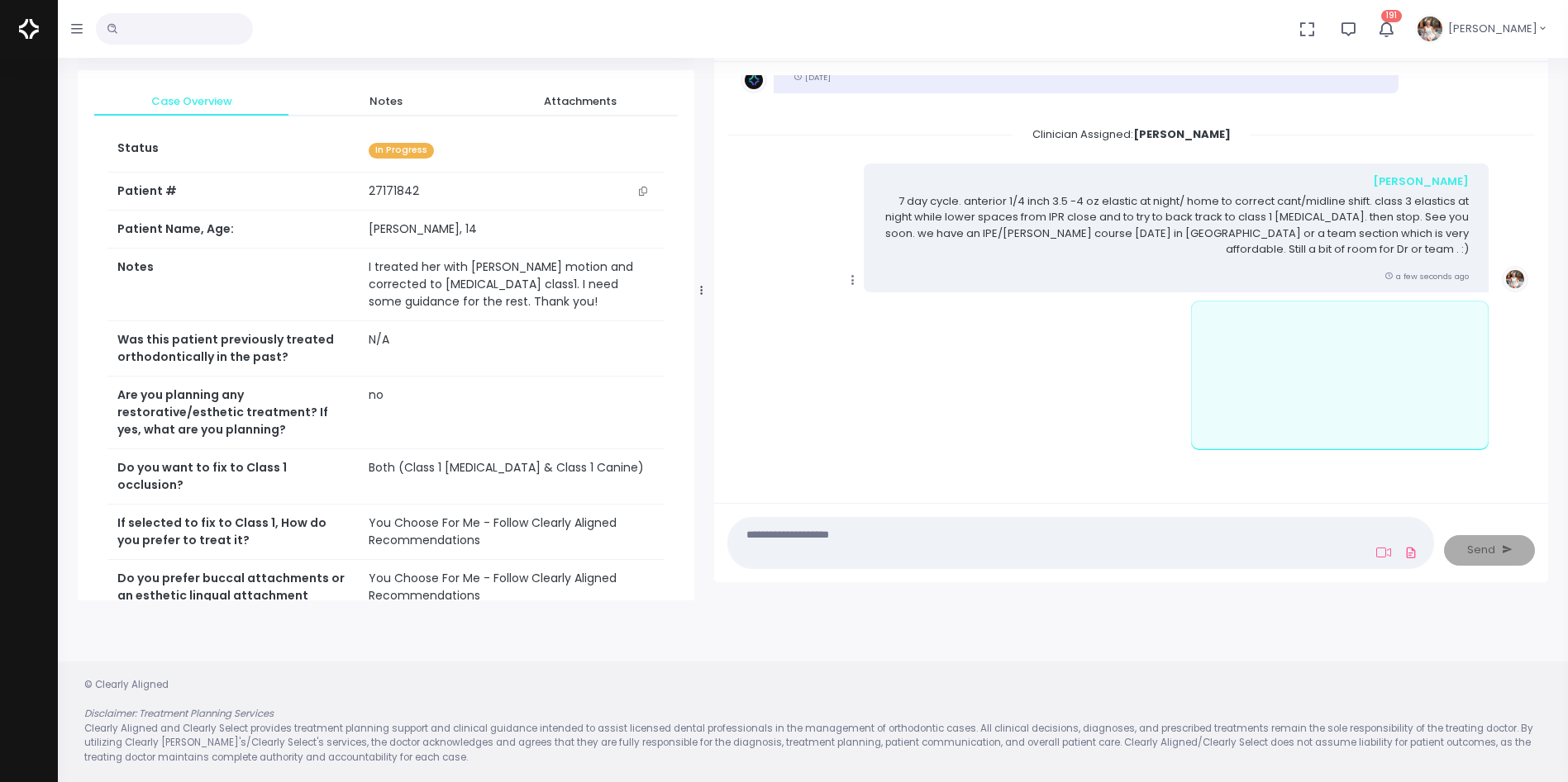
click at [853, 280] on icon "scrollable content" at bounding box center [853, 280] width 15 height 15
click at [884, 312] on link "Mark as Video Review" at bounding box center [929, 313] width 172 height 26
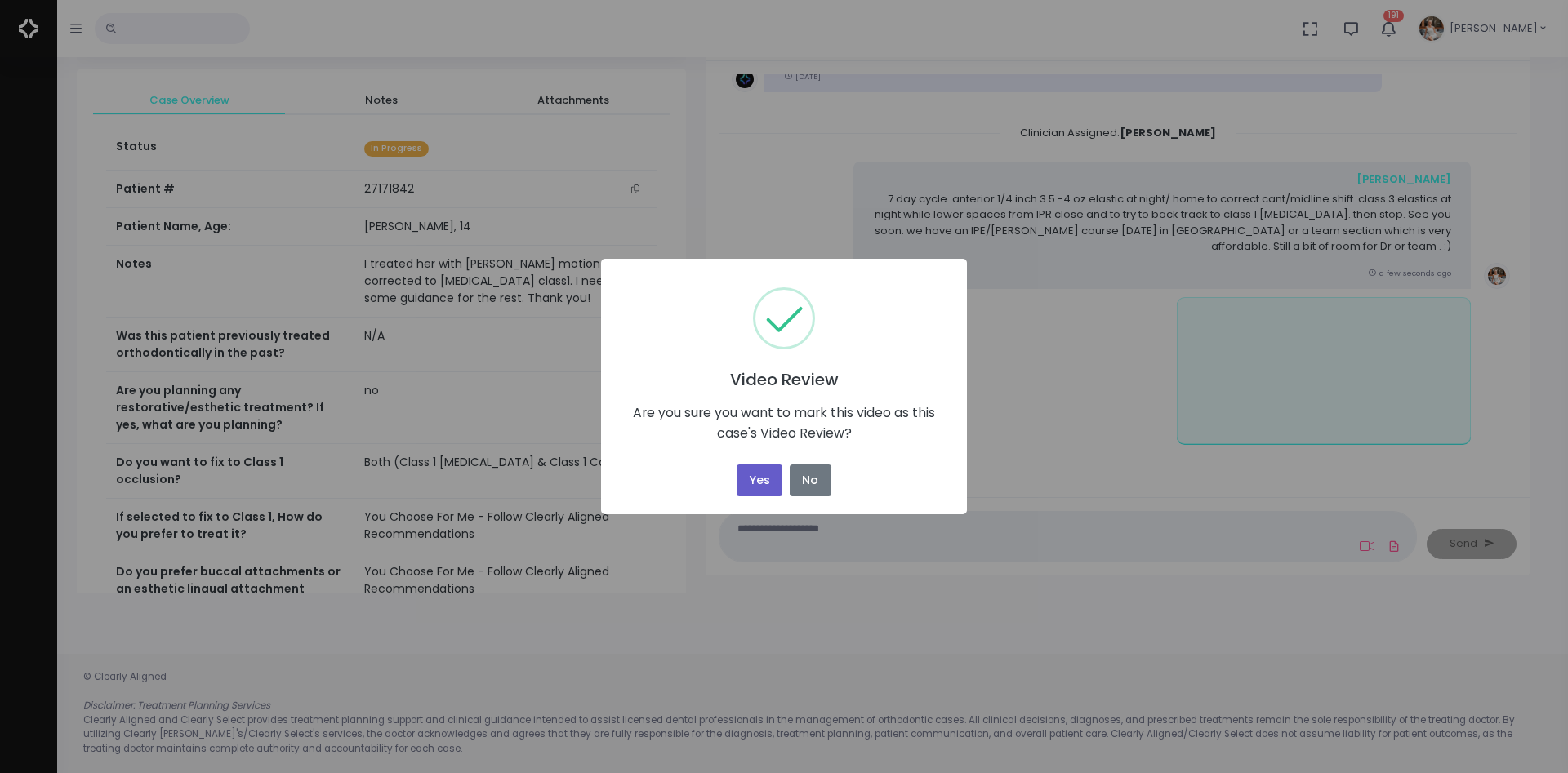
click at [757, 476] on button "Yes" at bounding box center [760, 480] width 46 height 32
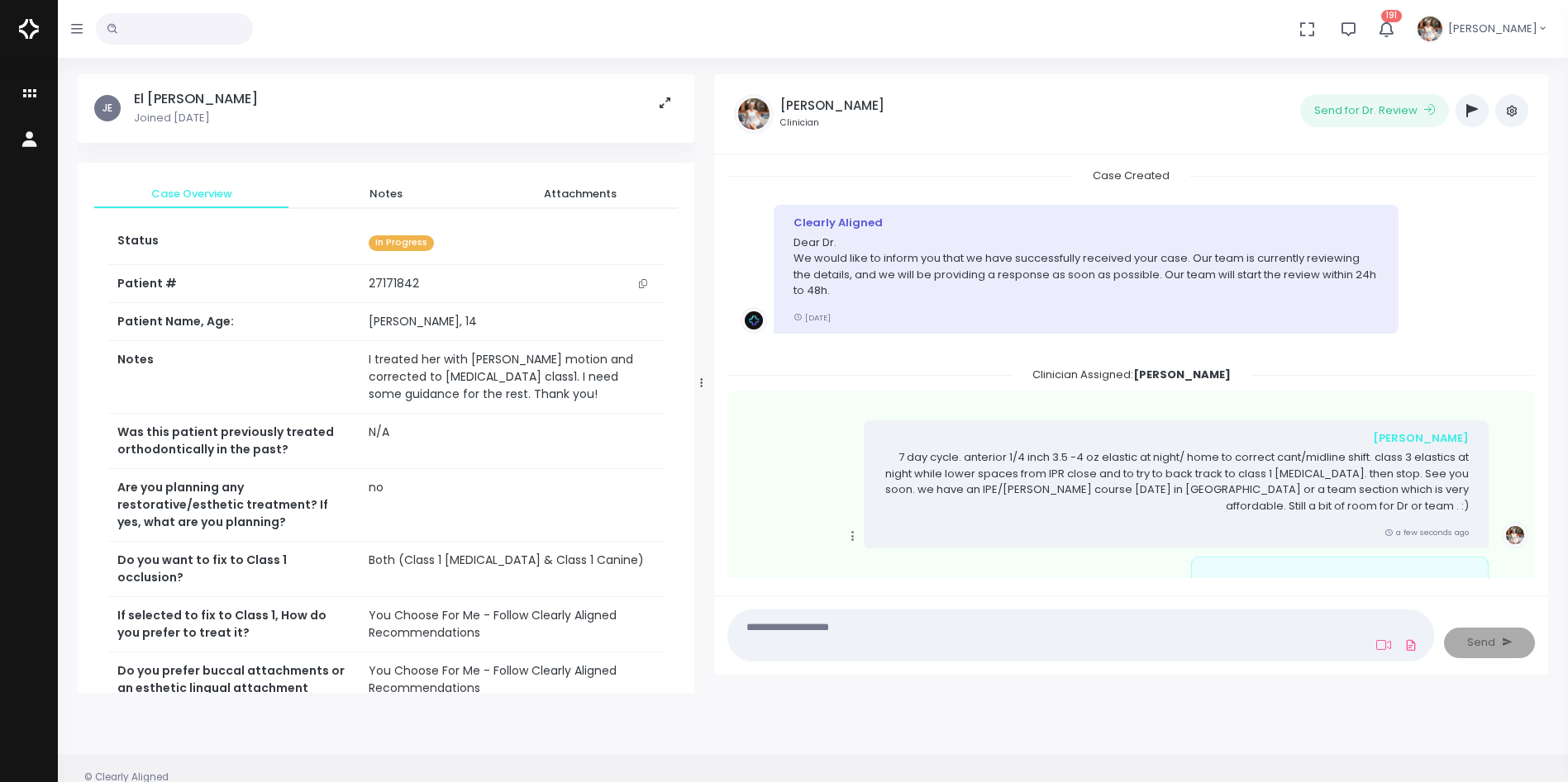
scroll to position [0, 0]
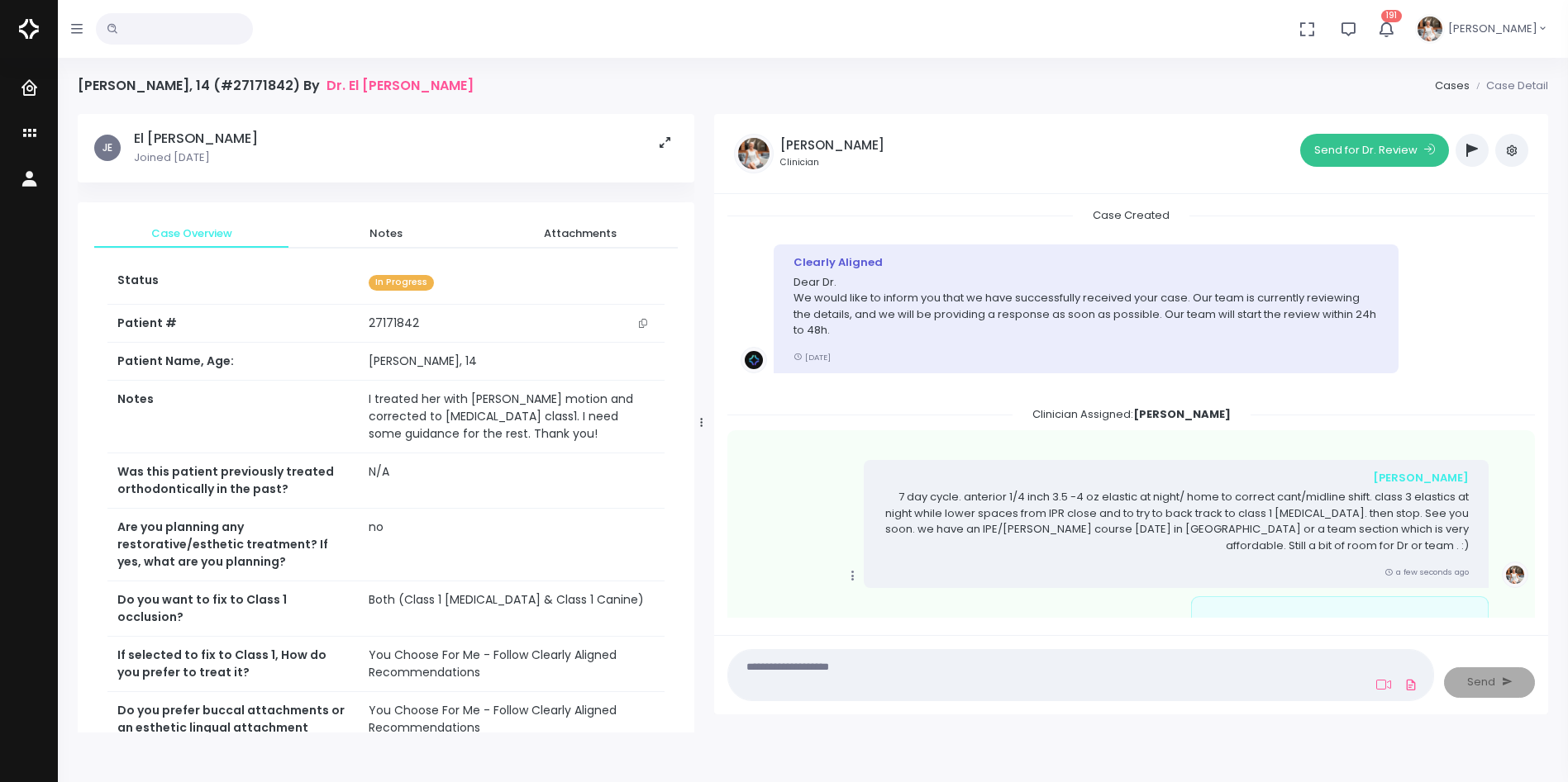
click at [1341, 145] on button "Send for Dr. Review" at bounding box center [1374, 150] width 149 height 33
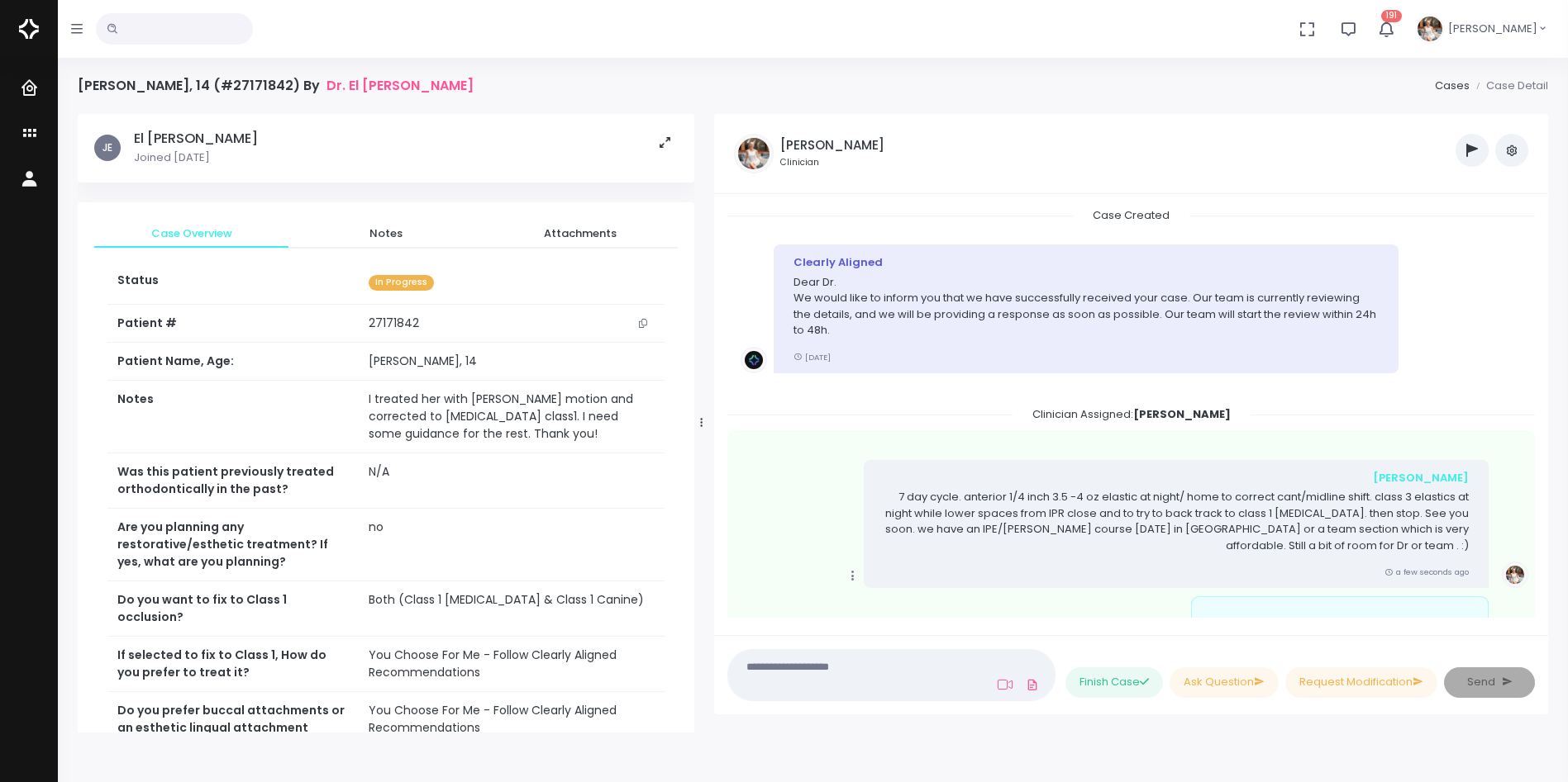
scroll to position [477, 0]
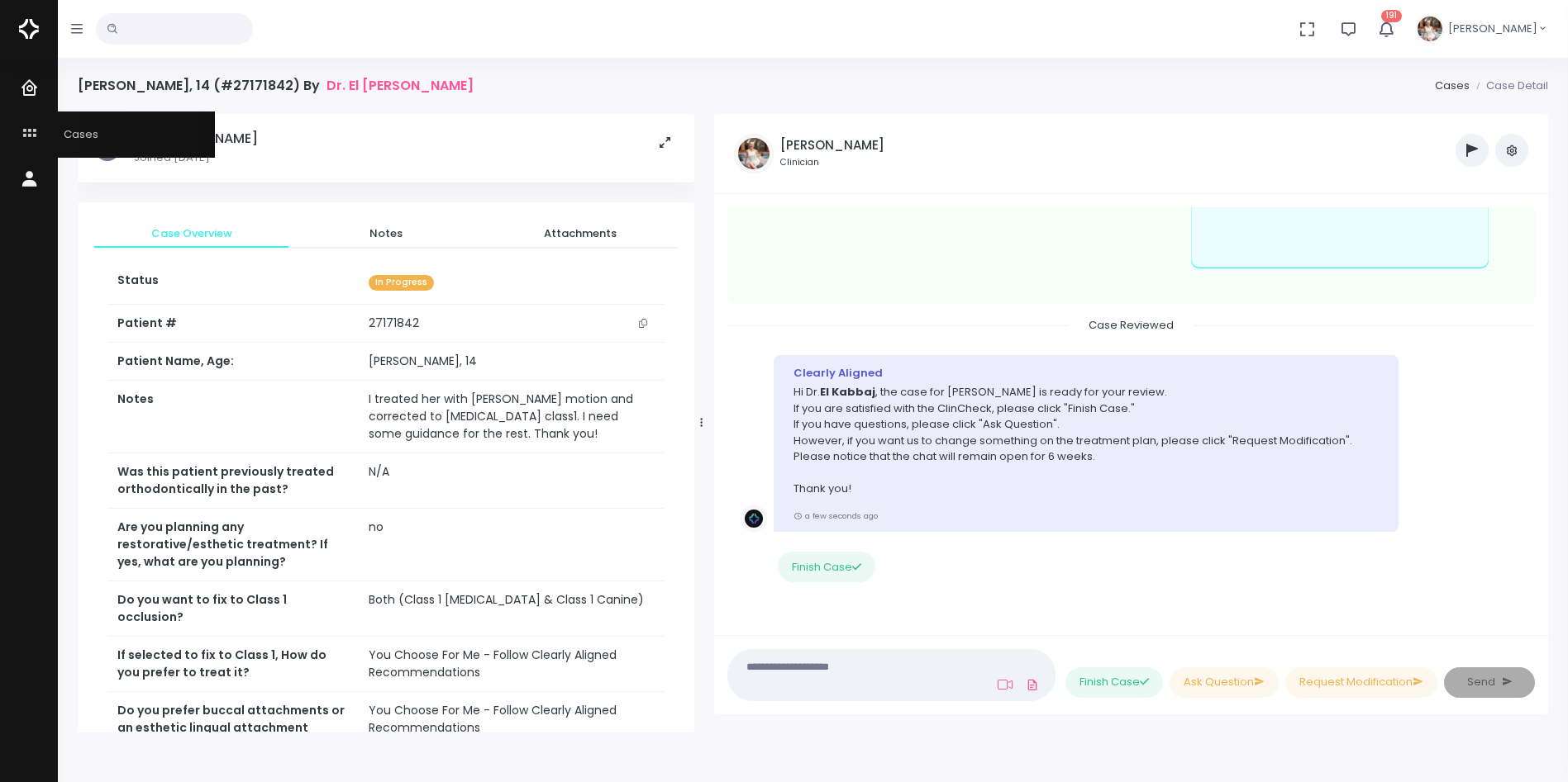
click at [21, 133] on icon "scrollable content" at bounding box center [31, 134] width 23 height 21
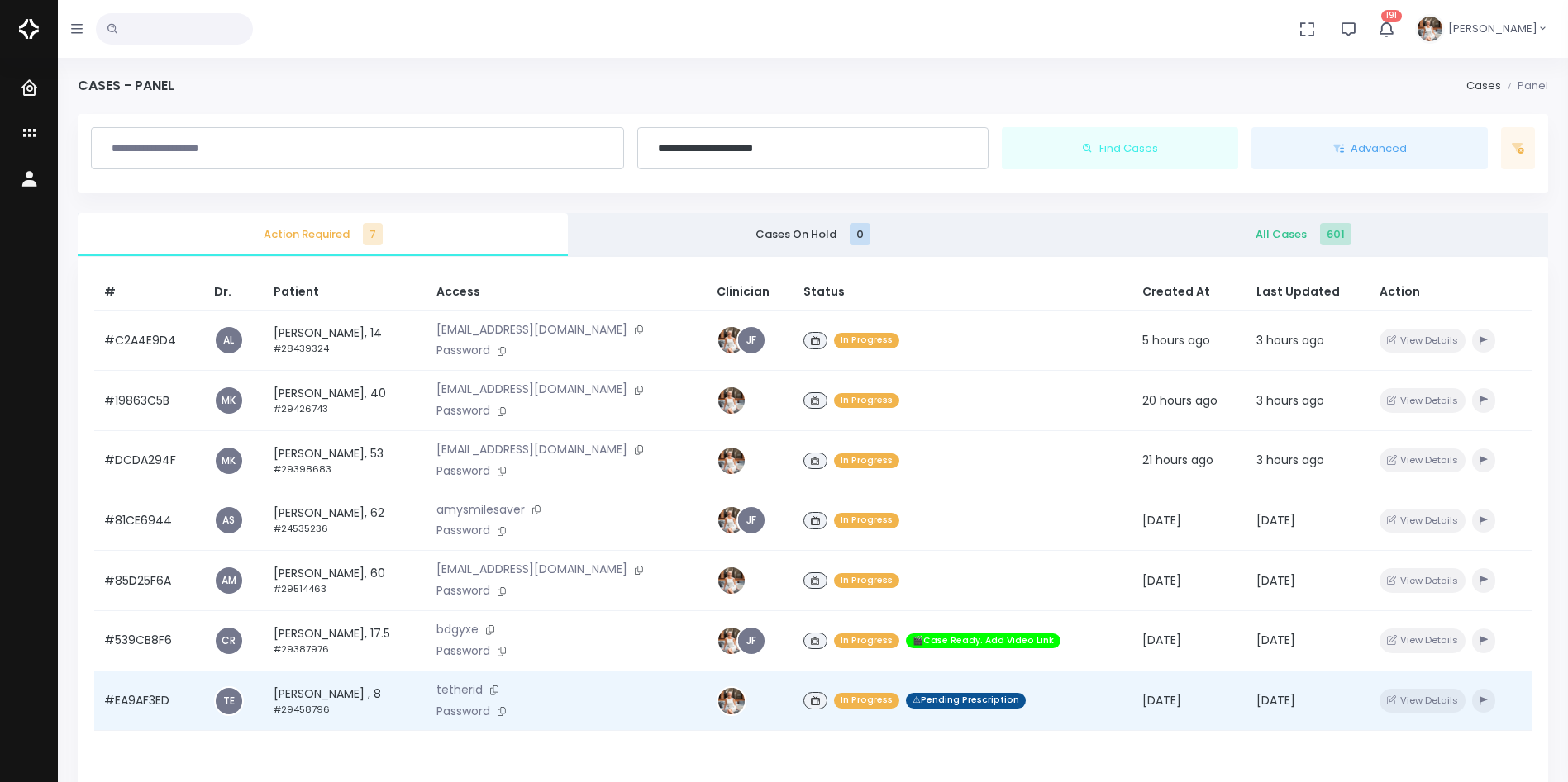
click at [150, 704] on td "#EA9AF3ED" at bounding box center [149, 702] width 110 height 60
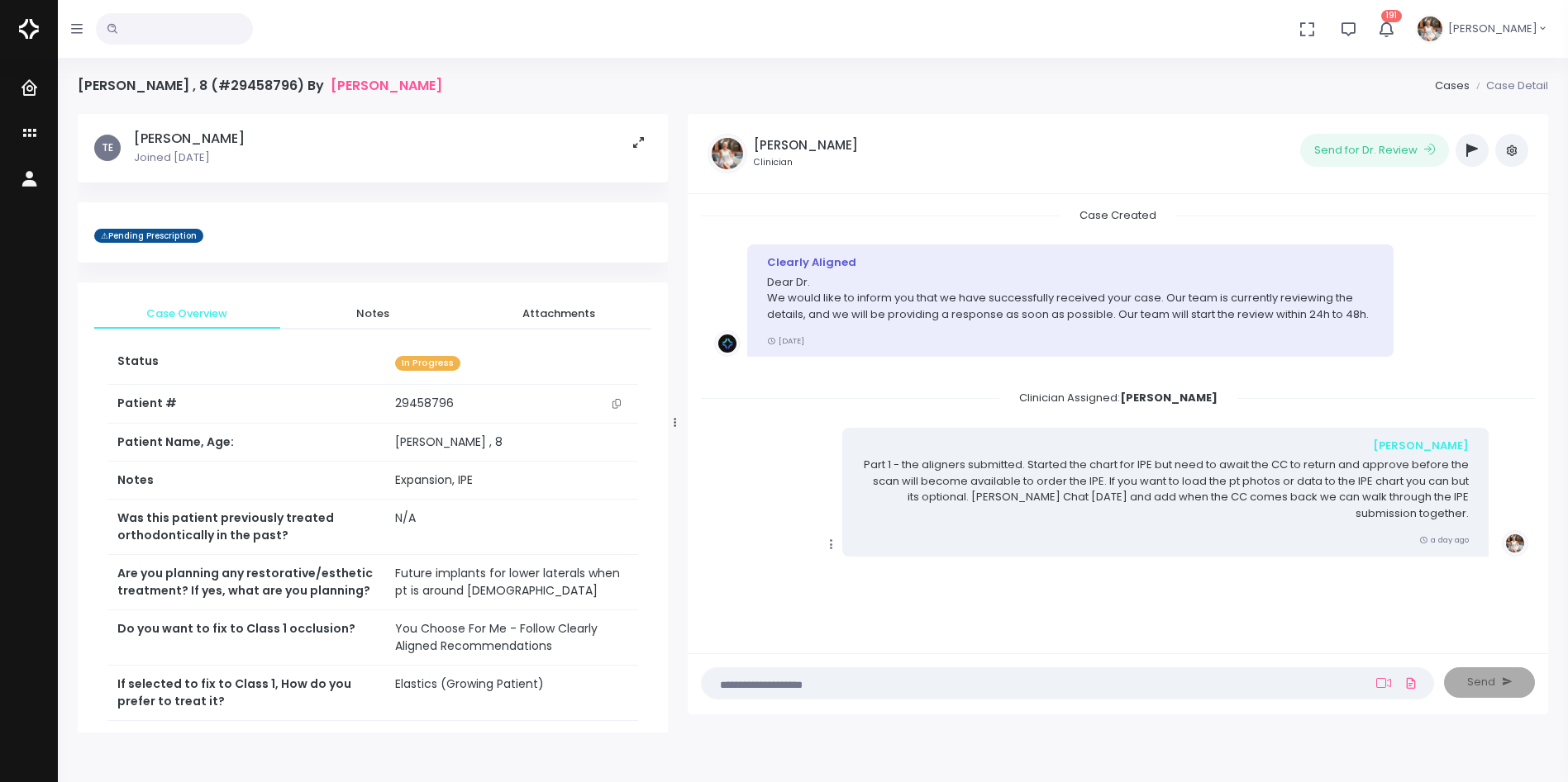
drag, startPoint x: 564, startPoint y: 424, endPoint x: 677, endPoint y: 423, distance: 113.0
click at [677, 423] on div at bounding box center [675, 423] width 8 height 606
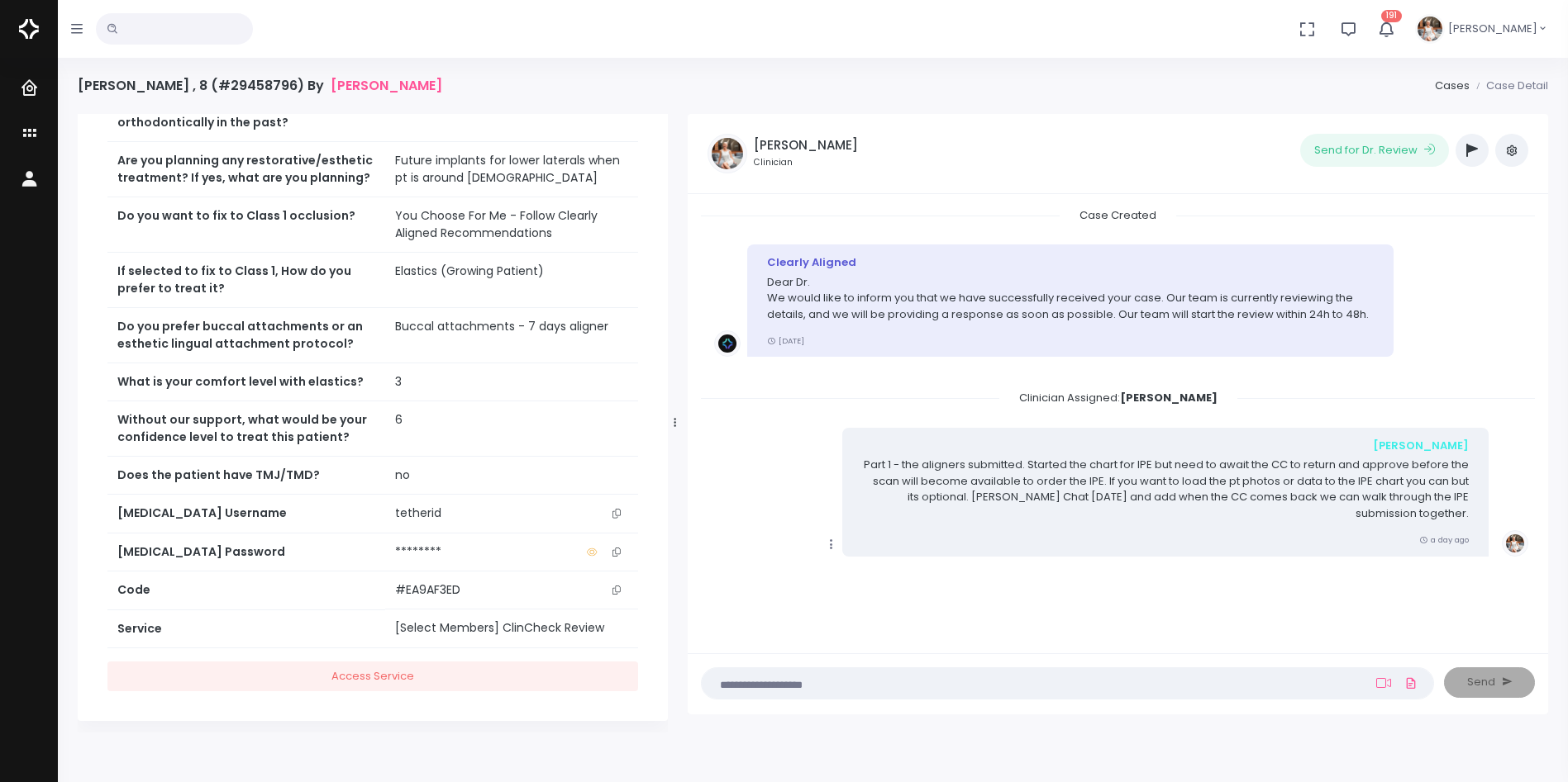
click at [605, 523] on td "tetherid" at bounding box center [511, 514] width 252 height 38
click at [612, 509] on icon "scrollable content" at bounding box center [616, 513] width 8 height 9
click at [897, 682] on textarea at bounding box center [1035, 683] width 647 height 18
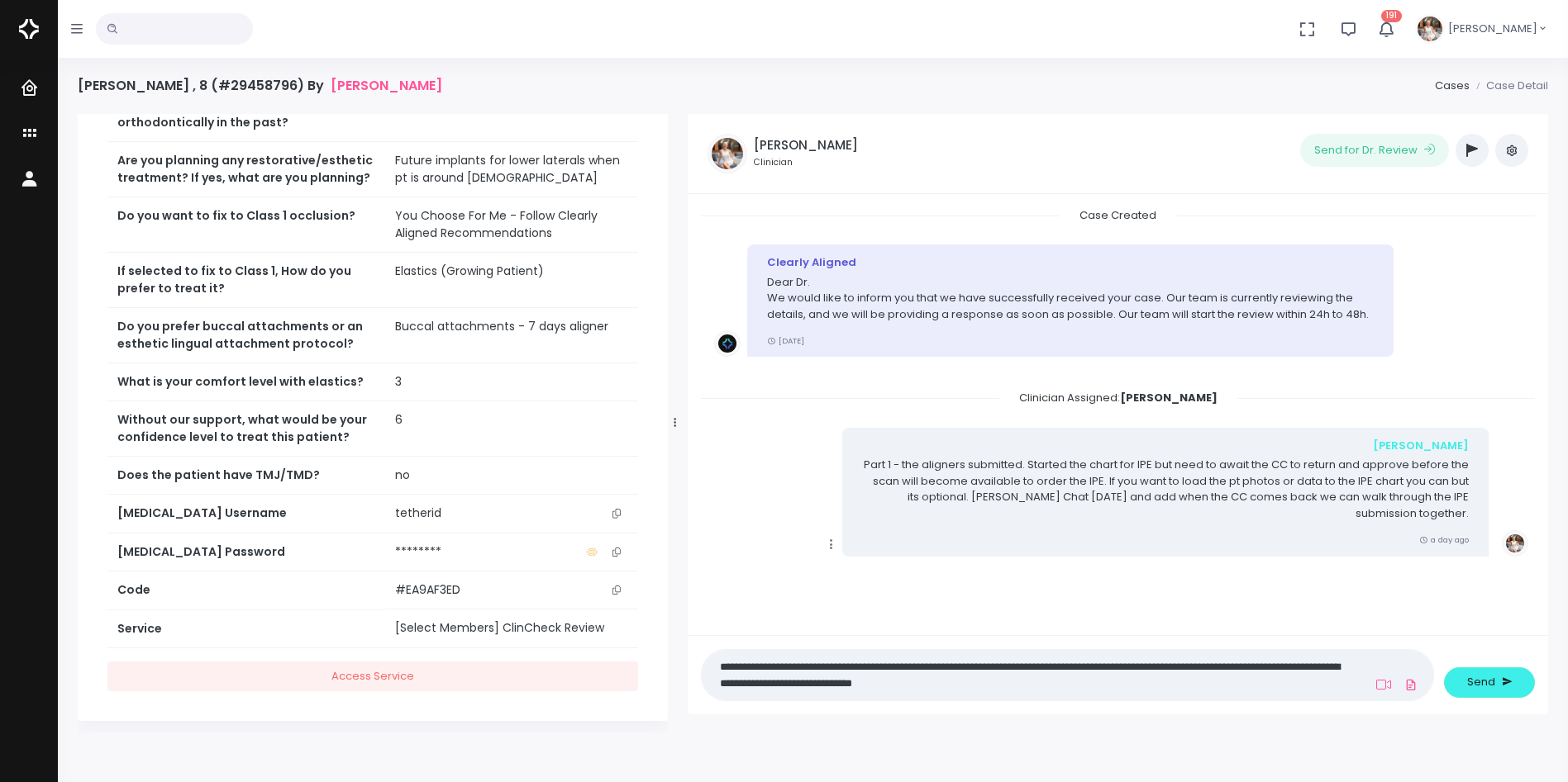
type textarea "**********"
click at [1478, 691] on button "Send" at bounding box center [1488, 682] width 91 height 30
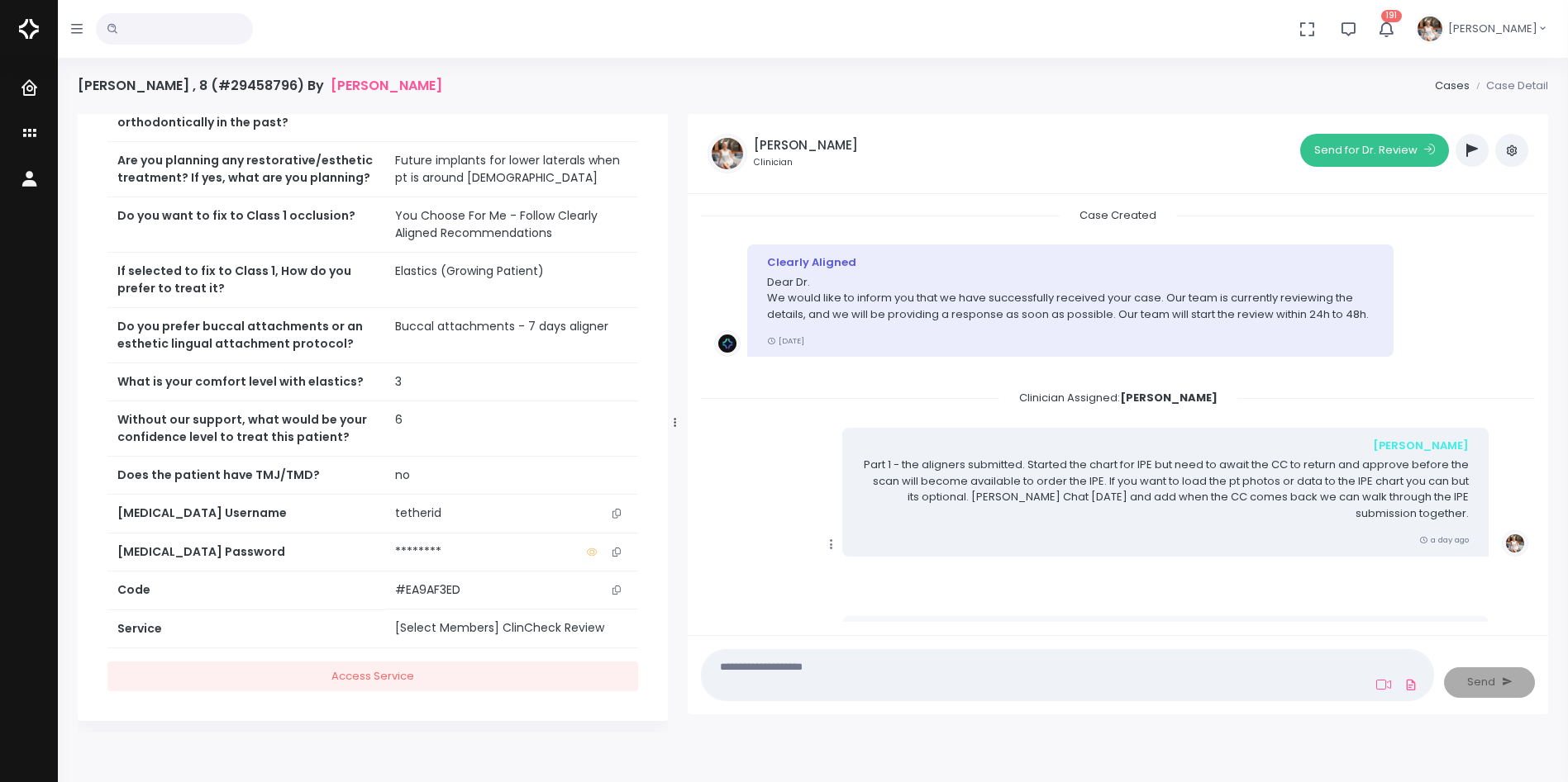
click at [1379, 152] on button "Send for Dr. Review" at bounding box center [1374, 150] width 149 height 33
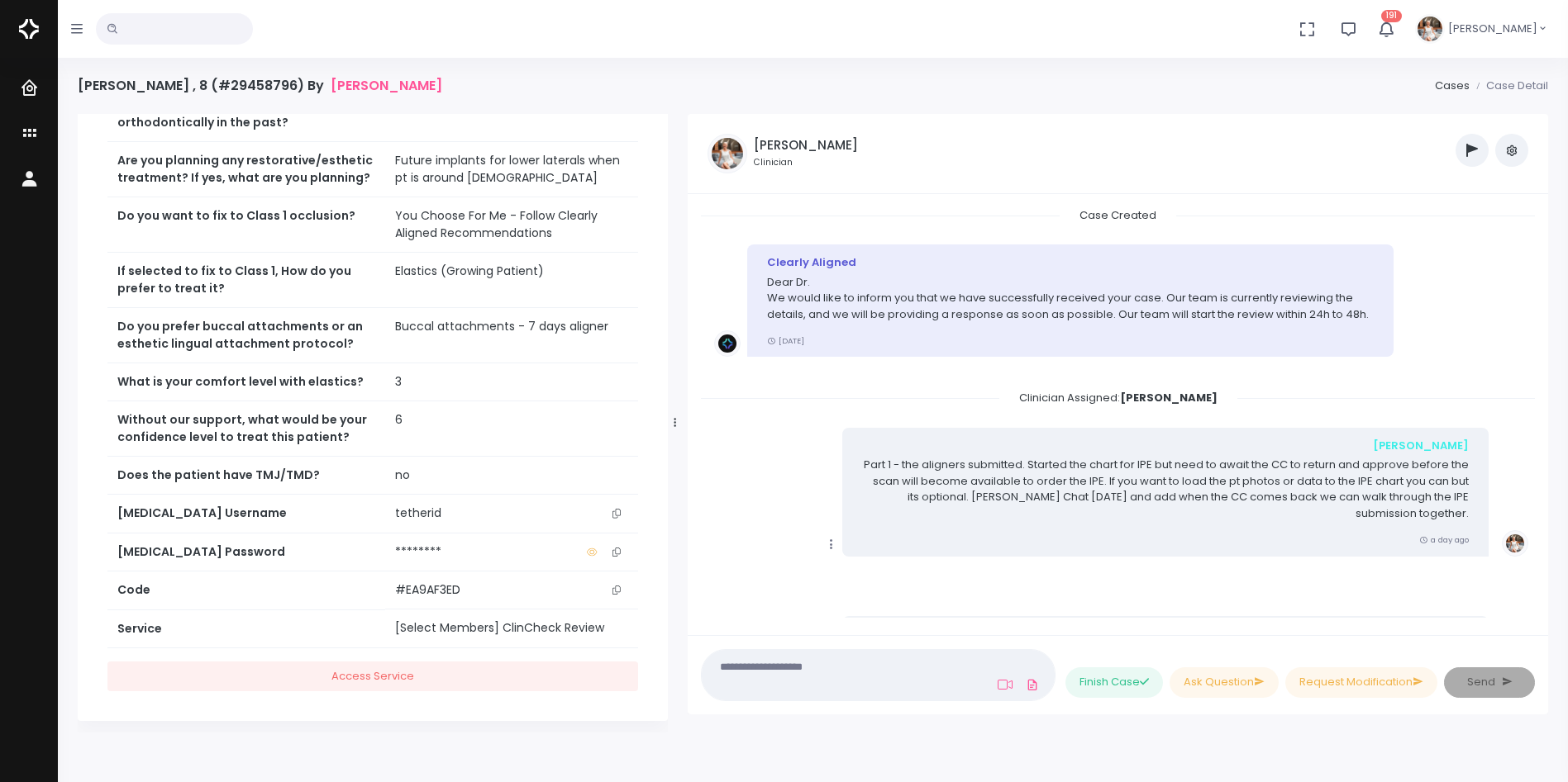
scroll to position [442, 0]
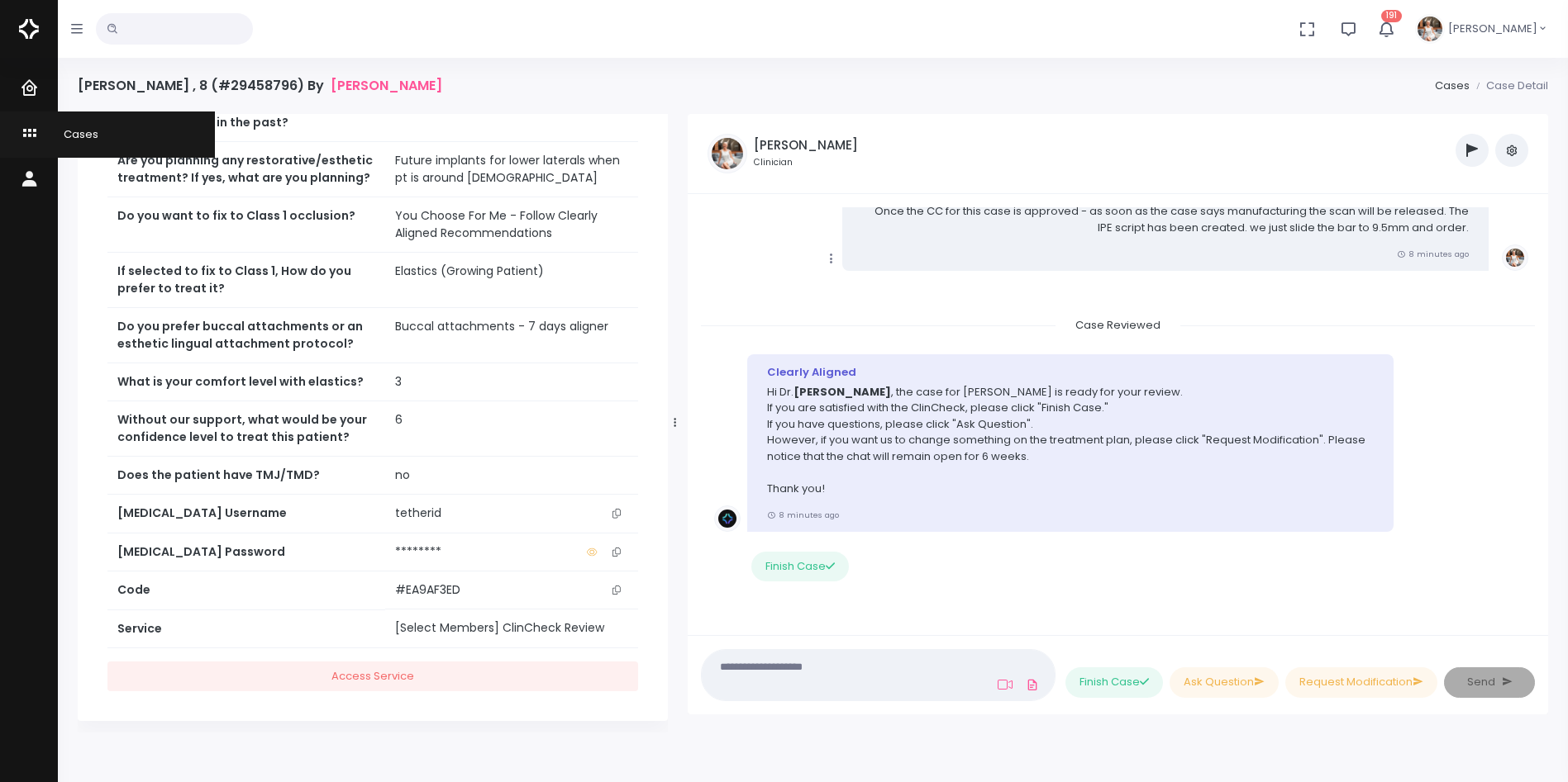
click at [29, 133] on icon "scrollable content" at bounding box center [31, 134] width 23 height 21
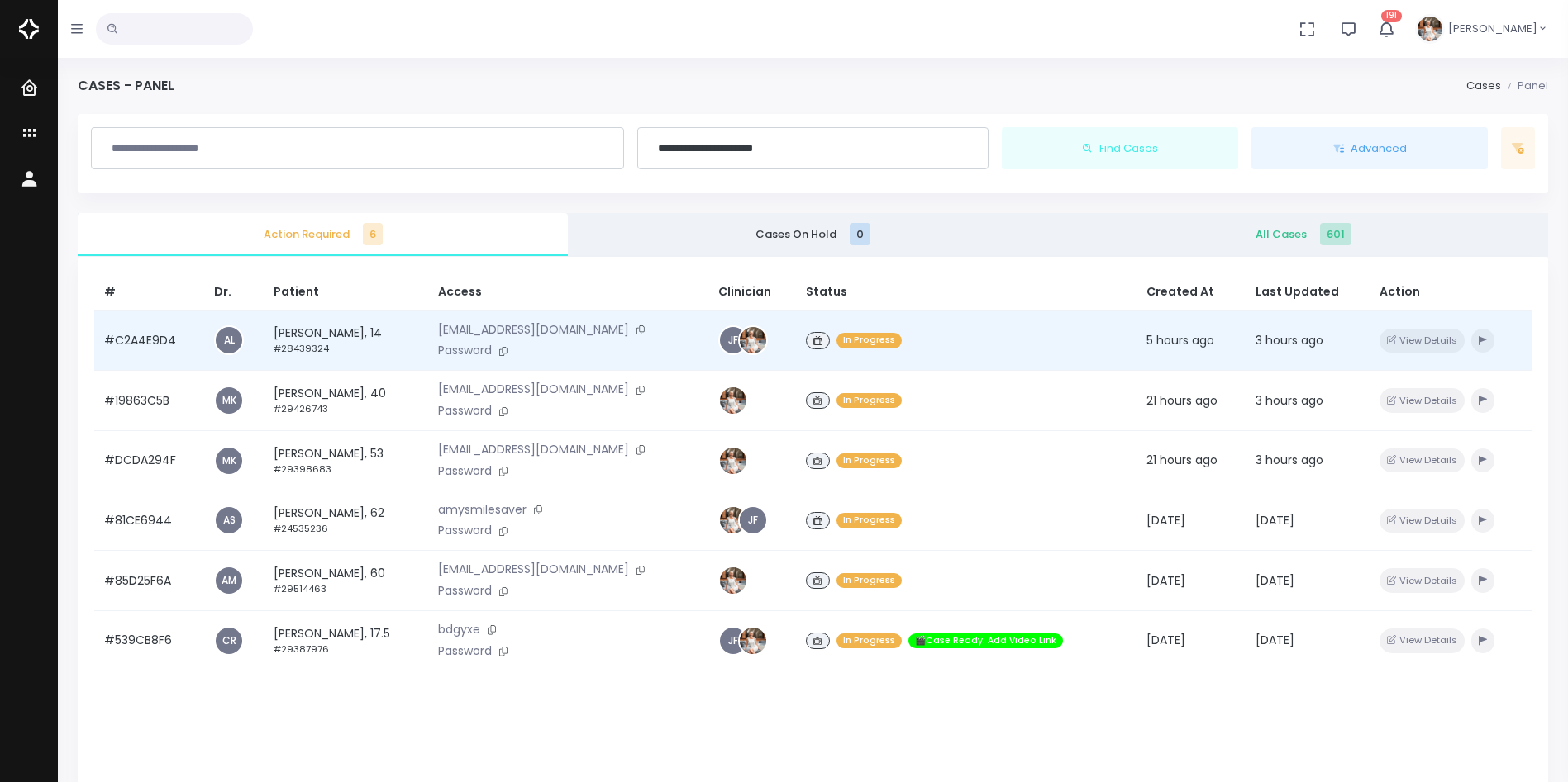
click at [341, 337] on td "[PERSON_NAME], 14 #28439324" at bounding box center [345, 341] width 164 height 60
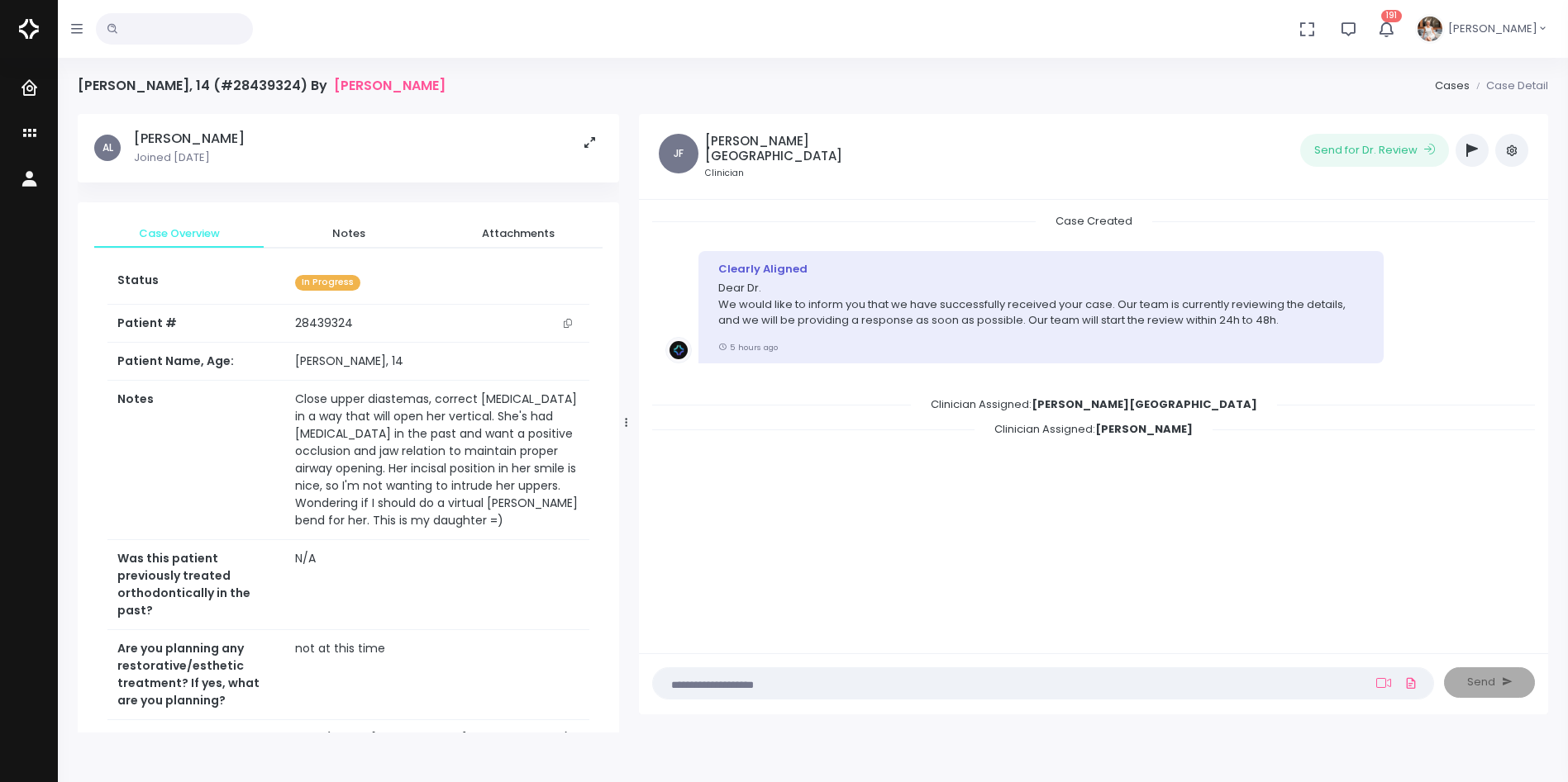
drag, startPoint x: 563, startPoint y: 423, endPoint x: 630, endPoint y: 424, distance: 67.0
click at [628, 424] on icon at bounding box center [626, 423] width 3 height 11
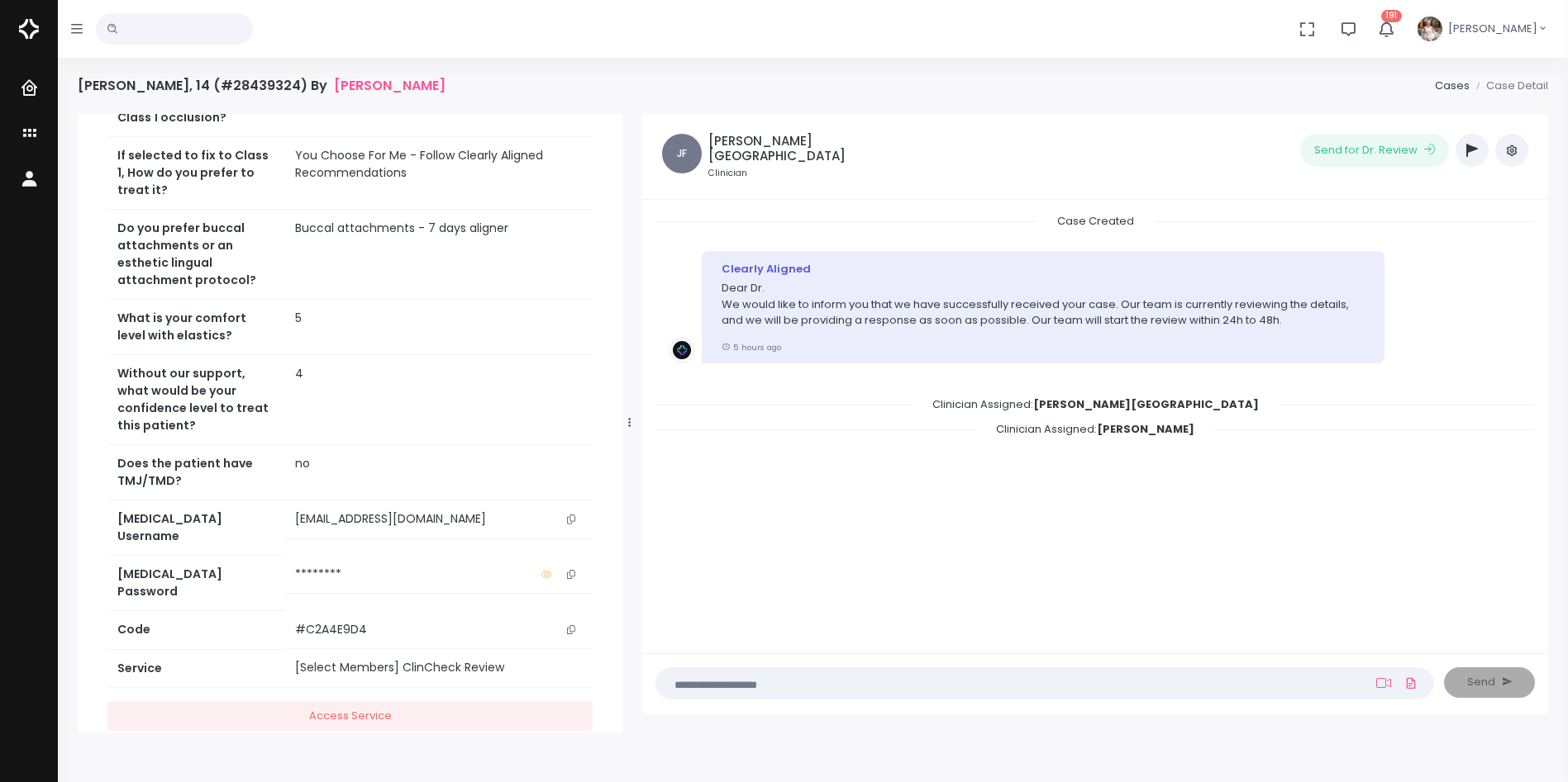
scroll to position [654, 0]
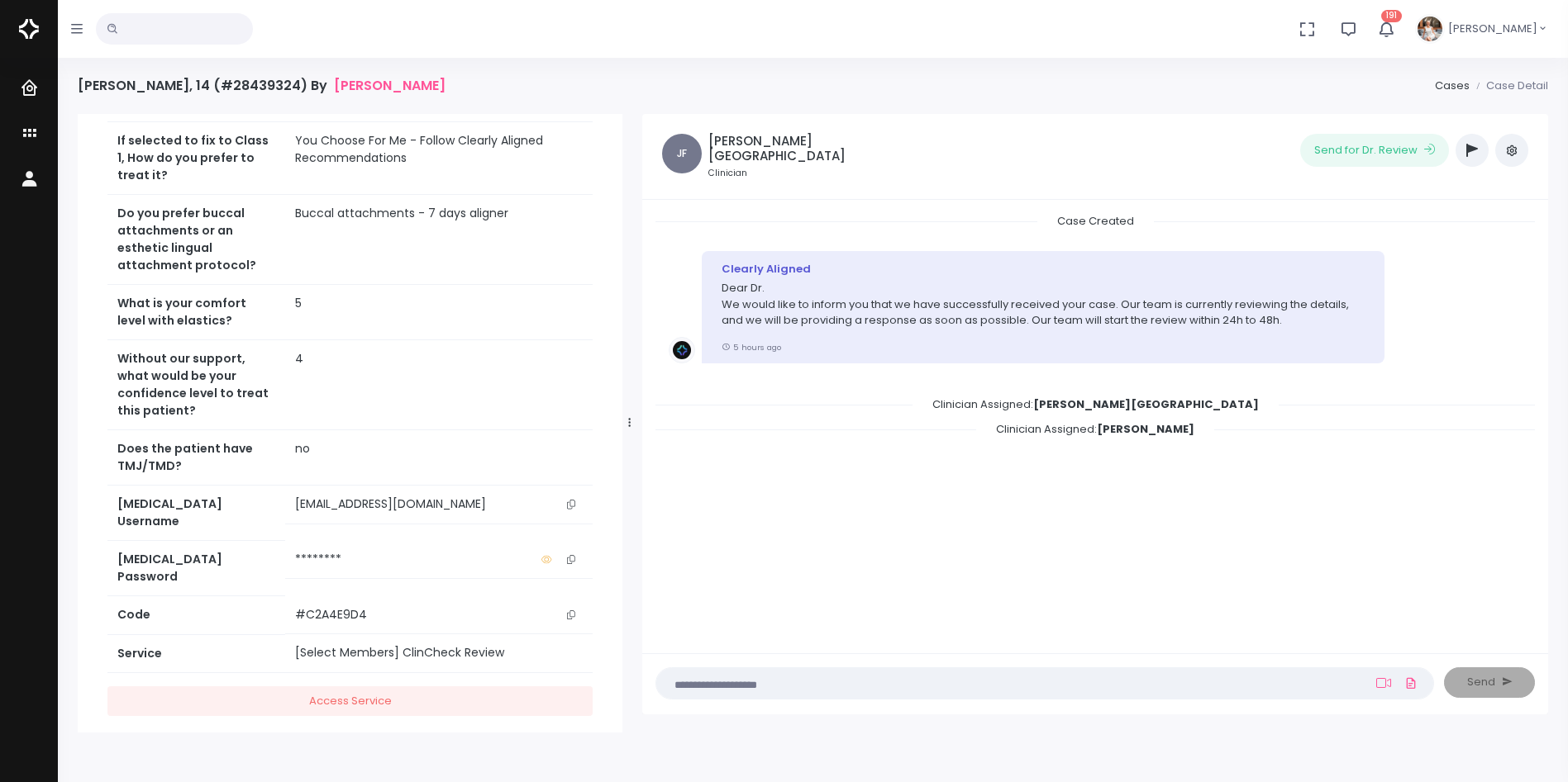
click at [569, 502] on icon "scrollable content" at bounding box center [571, 505] width 8 height 9
click at [1475, 158] on button "button" at bounding box center [1472, 150] width 33 height 33
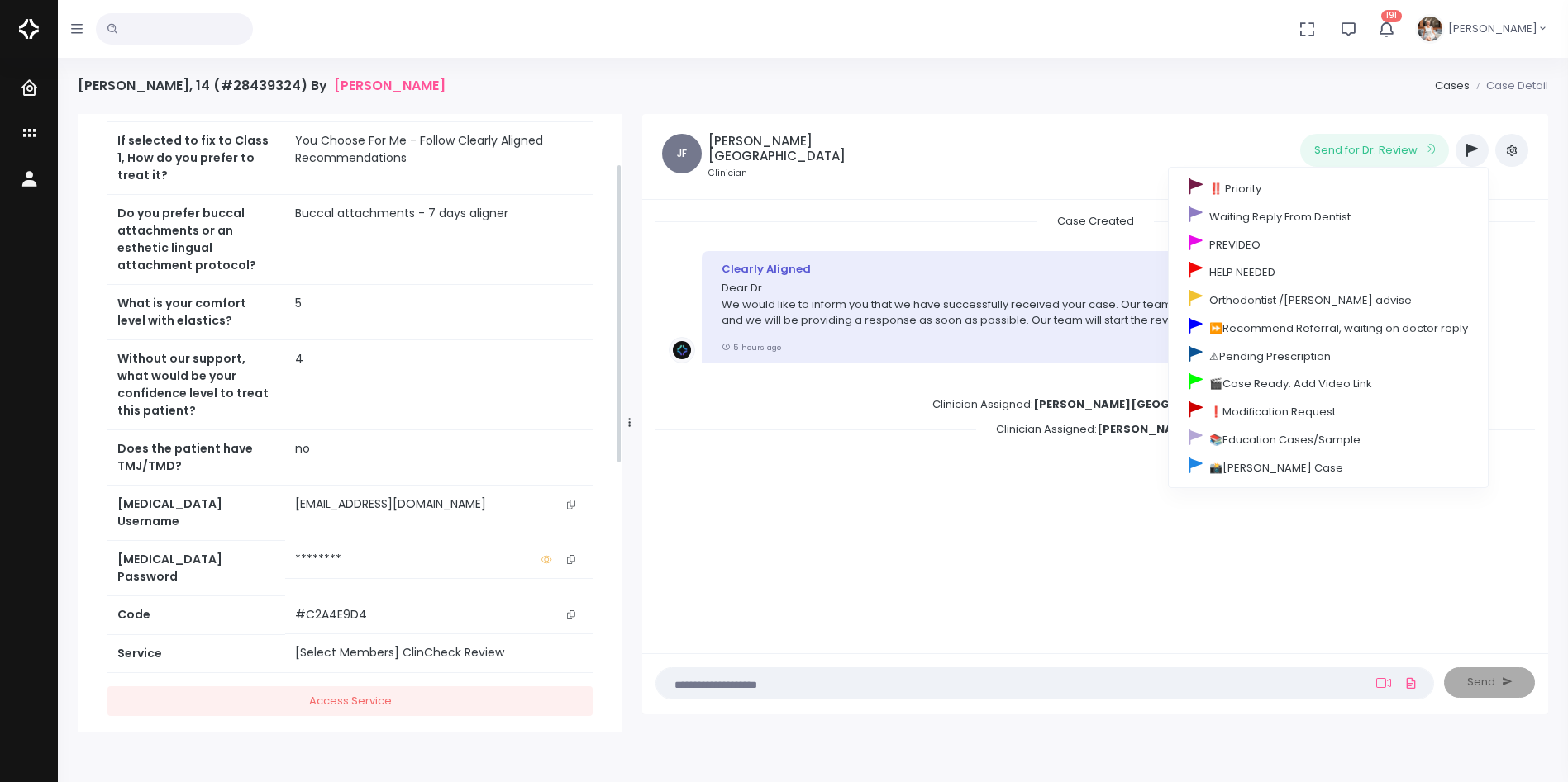
scroll to position [0, 0]
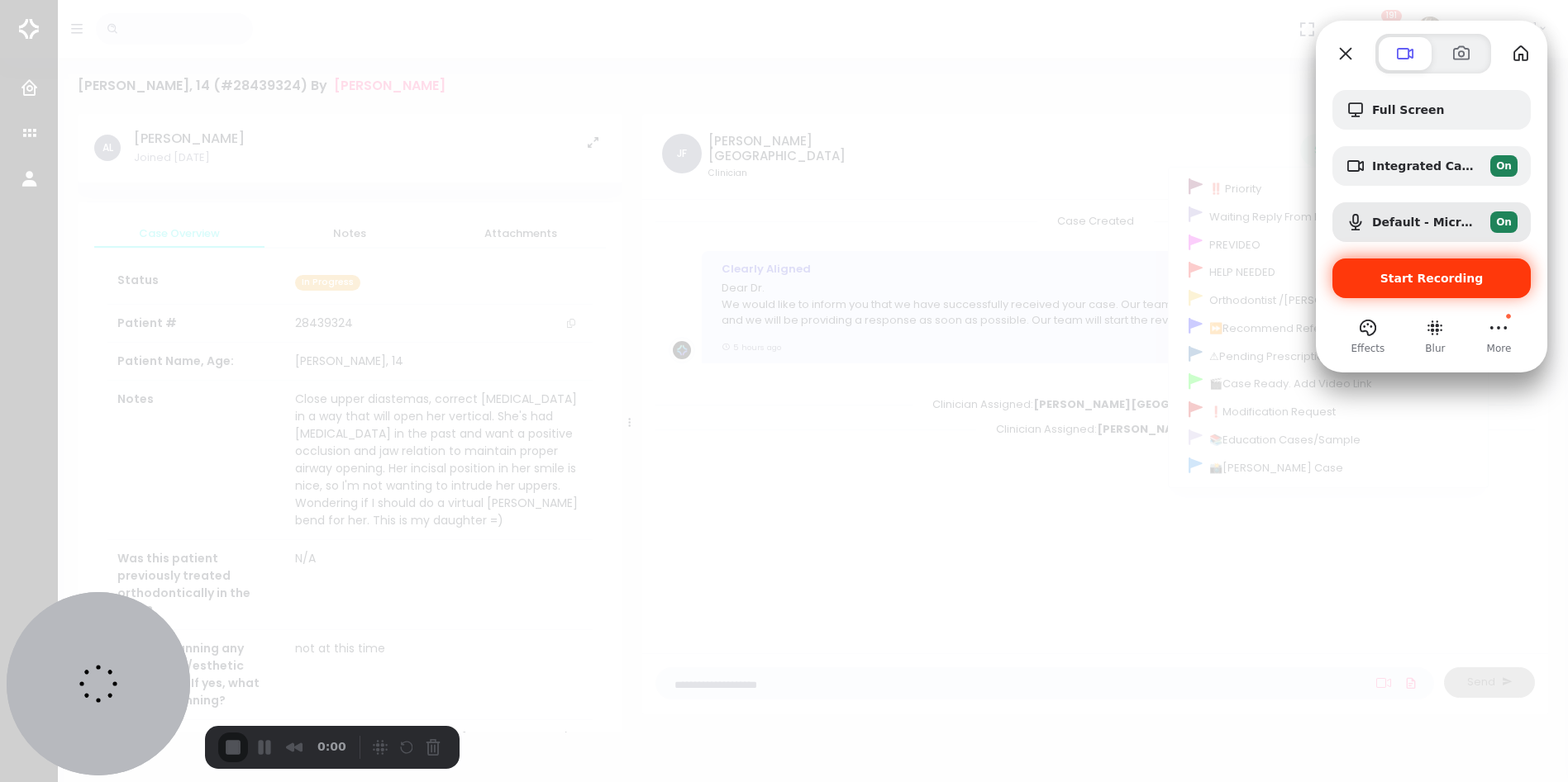
click at [1382, 279] on span "Start Recording" at bounding box center [1432, 278] width 172 height 13
